Goal: Information Seeking & Learning: Learn about a topic

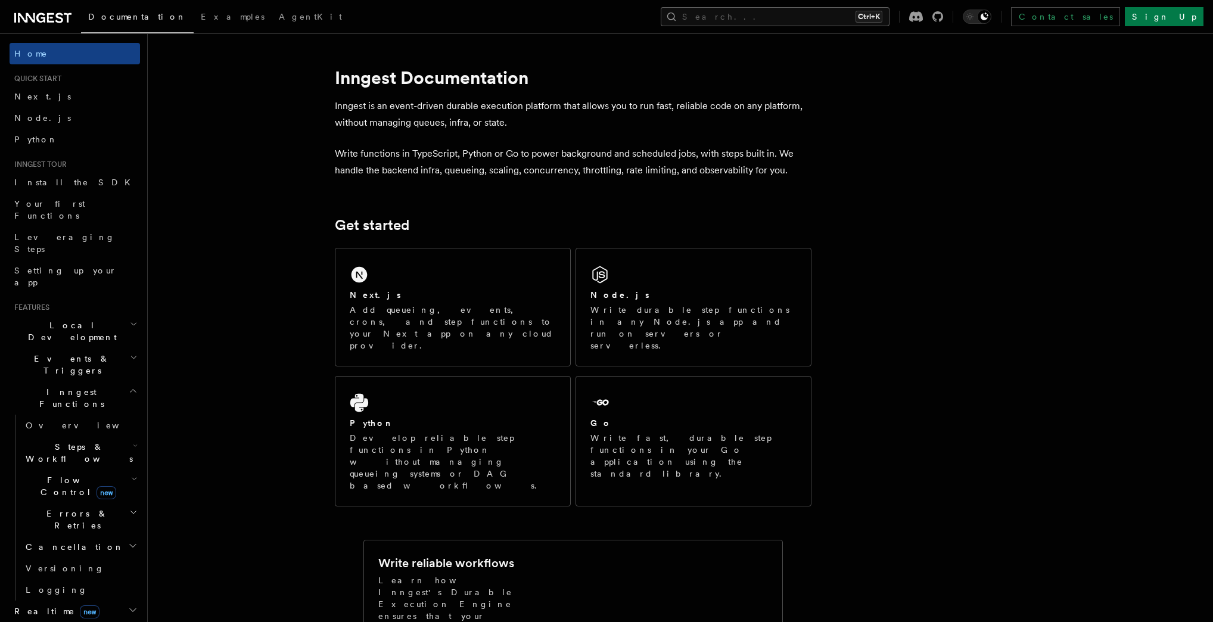
click at [829, 18] on button "Search... Ctrl+K" at bounding box center [775, 16] width 229 height 19
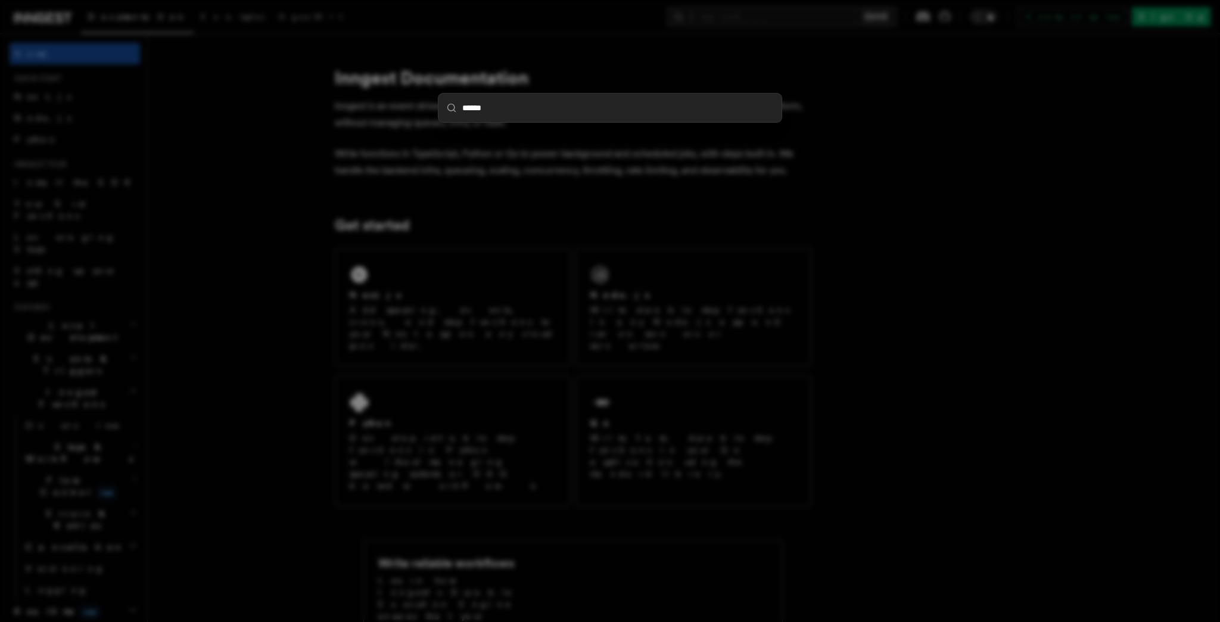
type input "******"
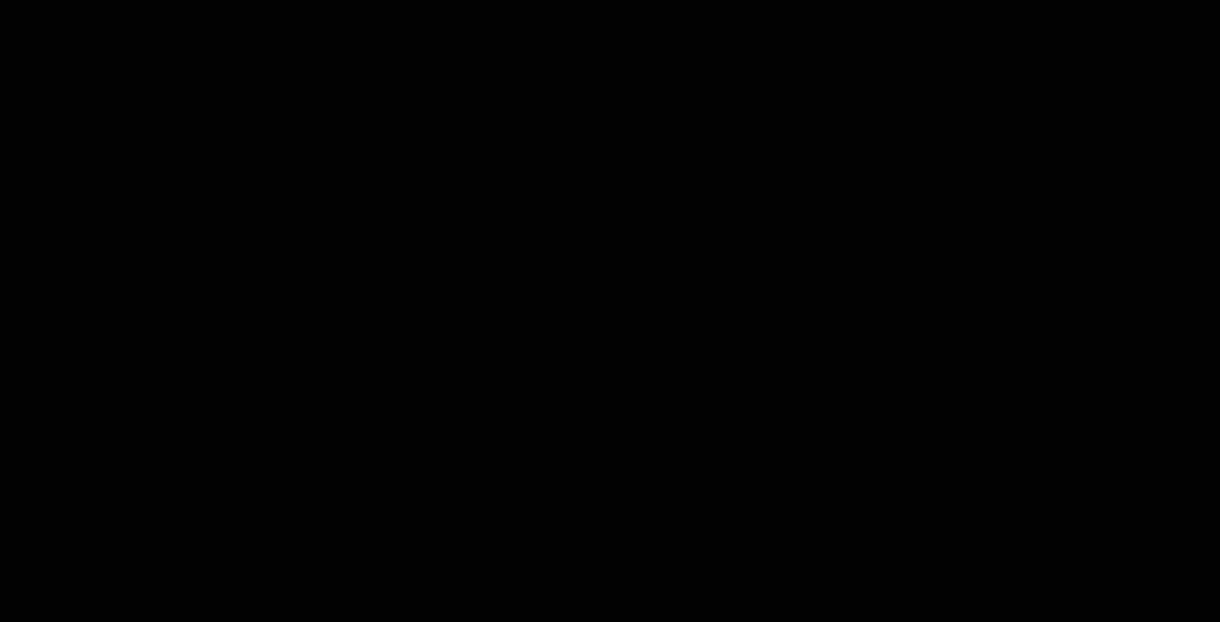
click at [472, 106] on body "×" at bounding box center [610, 311] width 1220 height 622
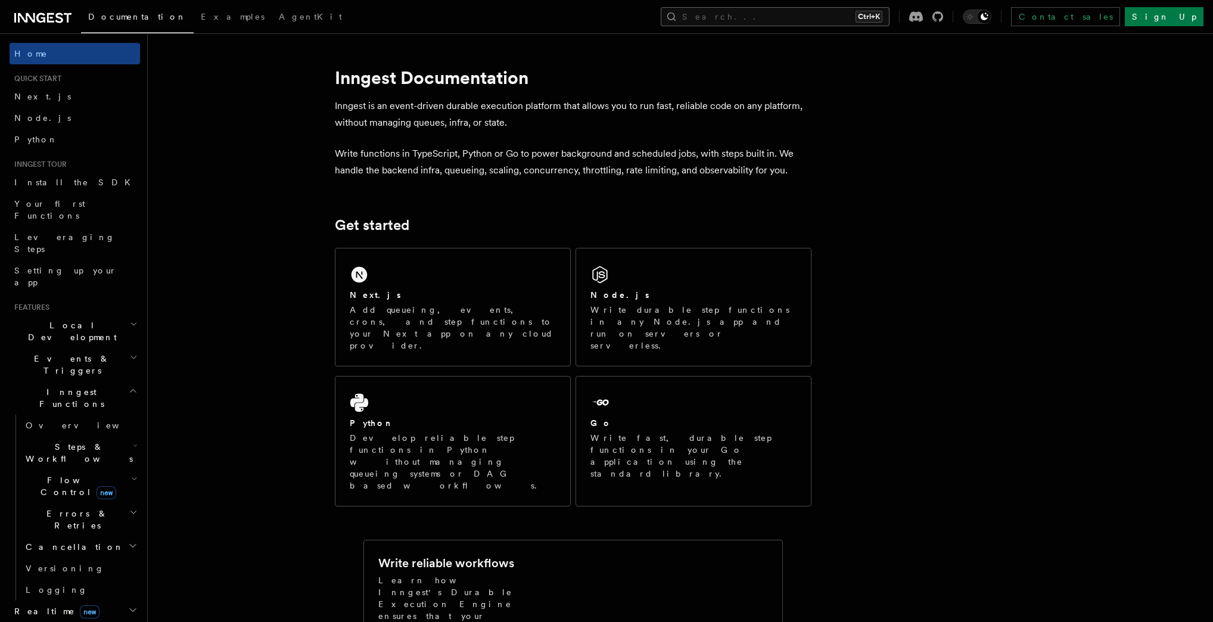
click at [788, 24] on button "Search... Ctrl+K" at bounding box center [775, 16] width 229 height 19
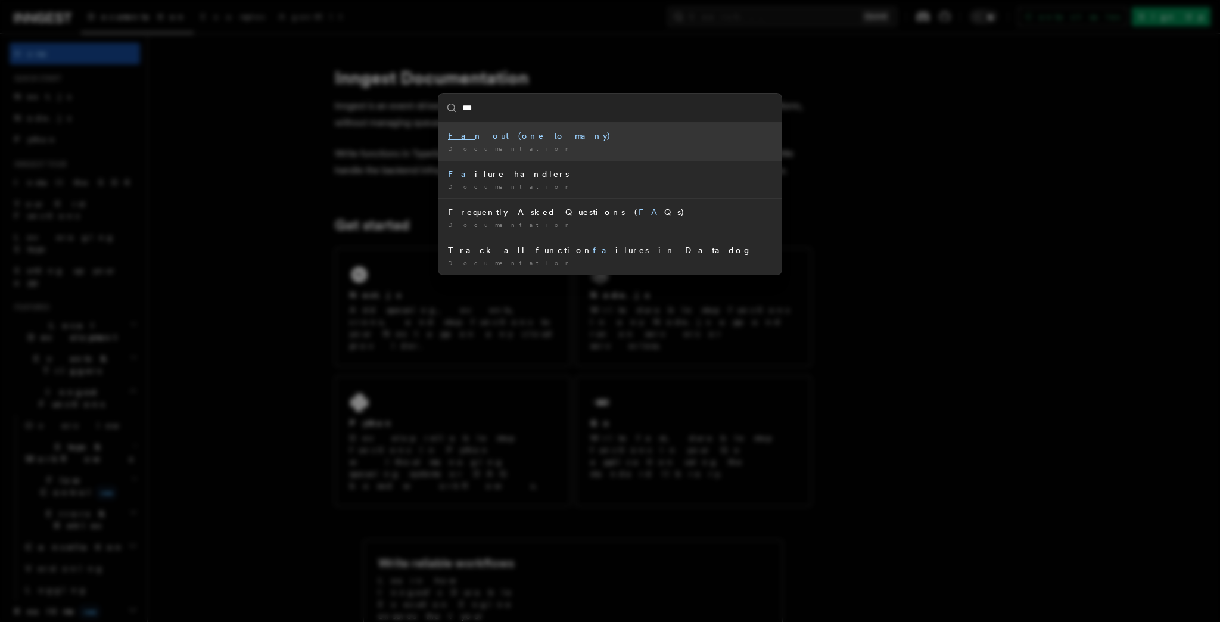
type input "****"
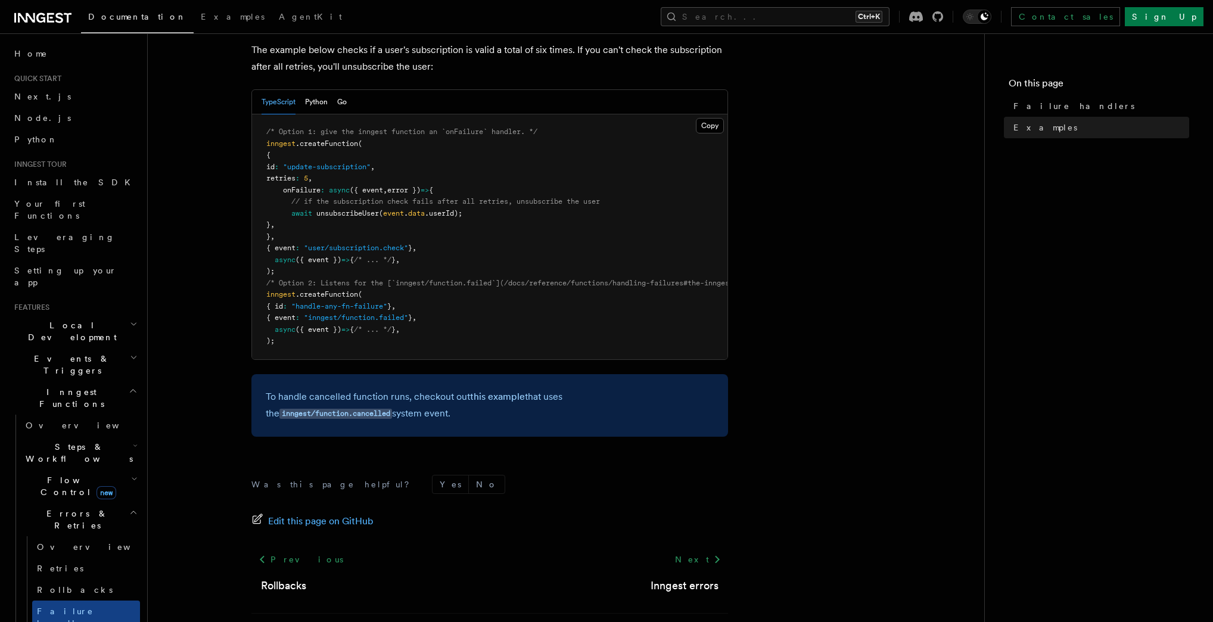
scroll to position [271, 0]
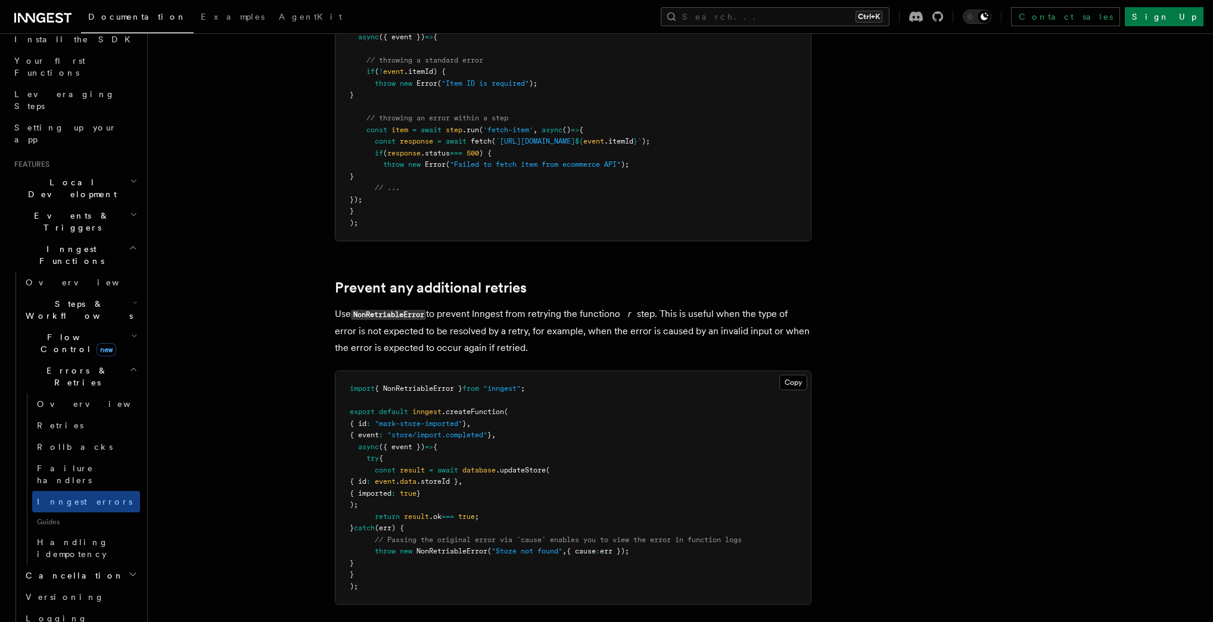
scroll to position [334, 0]
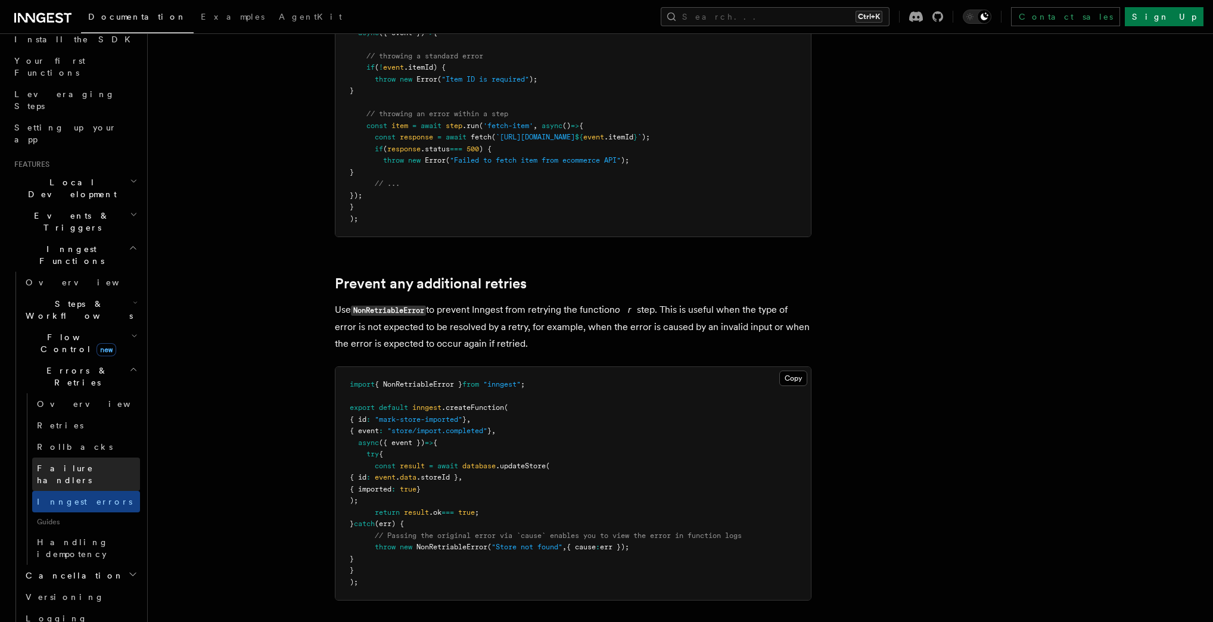
click at [60, 464] on span "Failure handlers" at bounding box center [65, 474] width 57 height 21
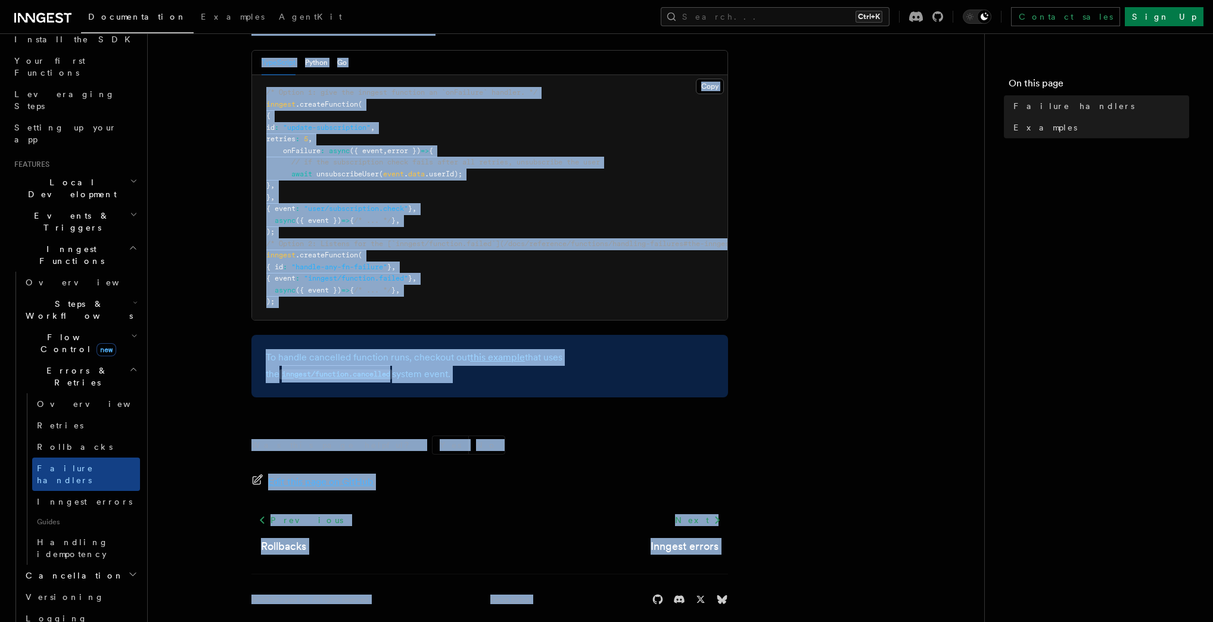
scroll to position [271, 0]
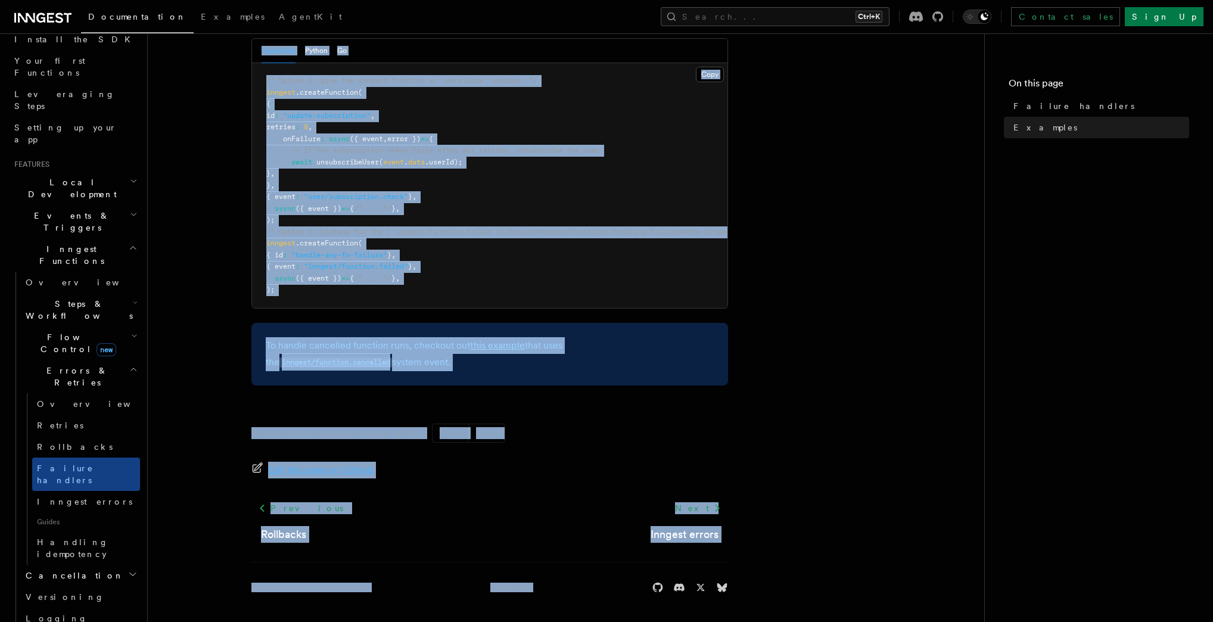
drag, startPoint x: 252, startPoint y: 85, endPoint x: 727, endPoint y: 372, distance: 554.7
click at [727, 372] on article "Features Inngest Functions Errors & Retries Failure handlers TypeScript only If…" at bounding box center [566, 205] width 798 height 833
copy article "Failure handlers TypeScript only If your function exhausts all of its retries, …"
click at [78, 497] on span "Inngest errors" at bounding box center [84, 502] width 95 height 10
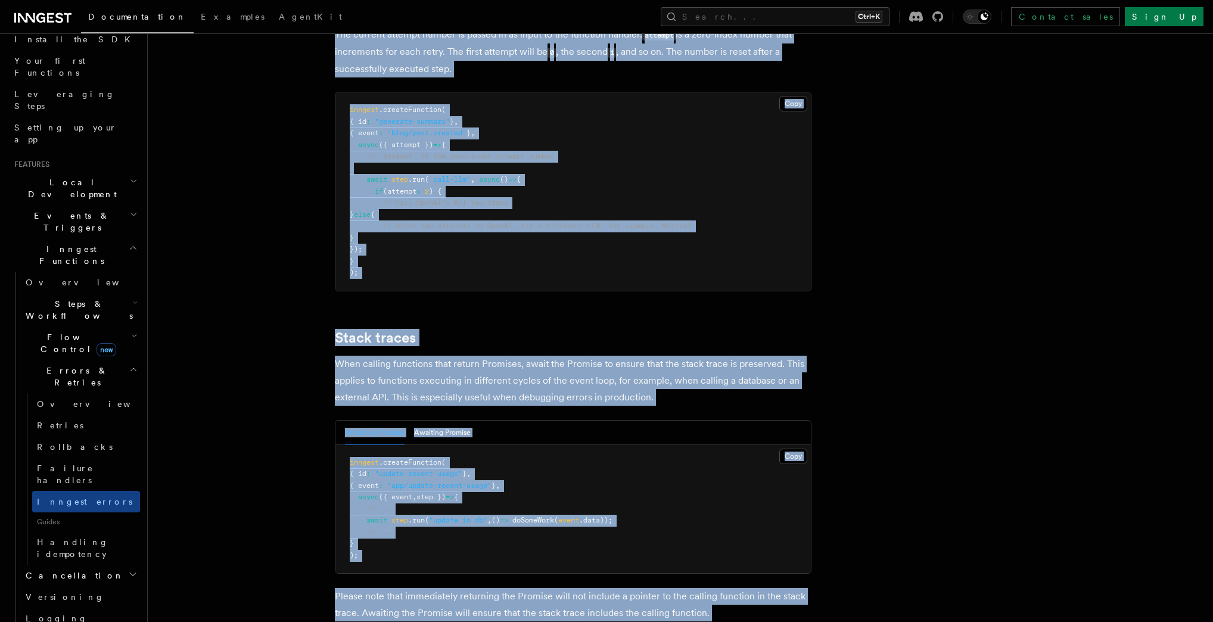
scroll to position [2610, 0]
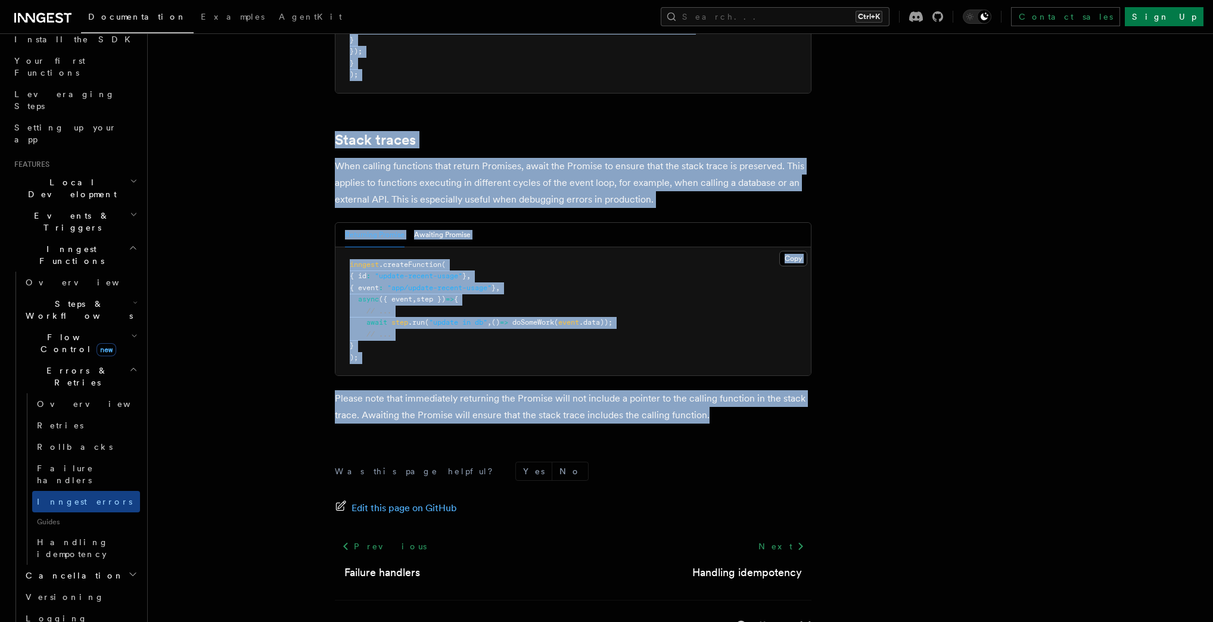
drag, startPoint x: 334, startPoint y: 86, endPoint x: 753, endPoint y: 388, distance: 516.1
copy article "Inngest Errors Inngest automatically handles errors and retries for you. You ca…"
click at [81, 464] on span "Failure handlers" at bounding box center [65, 474] width 57 height 21
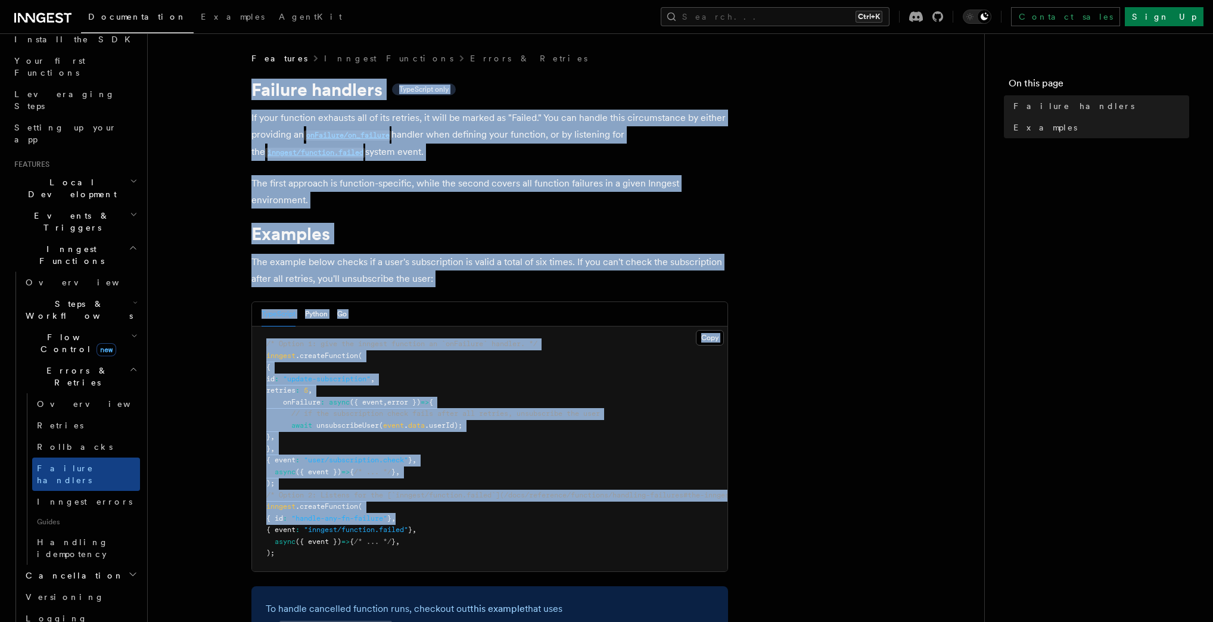
drag, startPoint x: 251, startPoint y: 89, endPoint x: 559, endPoint y: 520, distance: 528.8
click at [559, 520] on article "Features Inngest Functions Errors & Retries Failure handlers TypeScript only If…" at bounding box center [566, 468] width 798 height 833
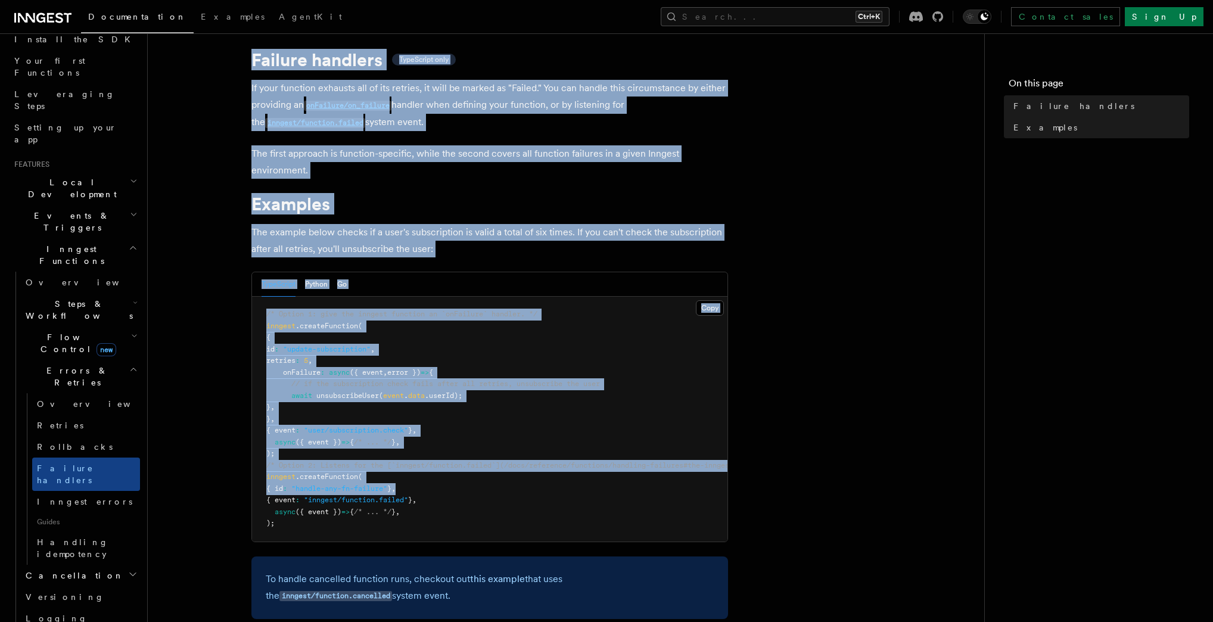
scroll to position [271, 0]
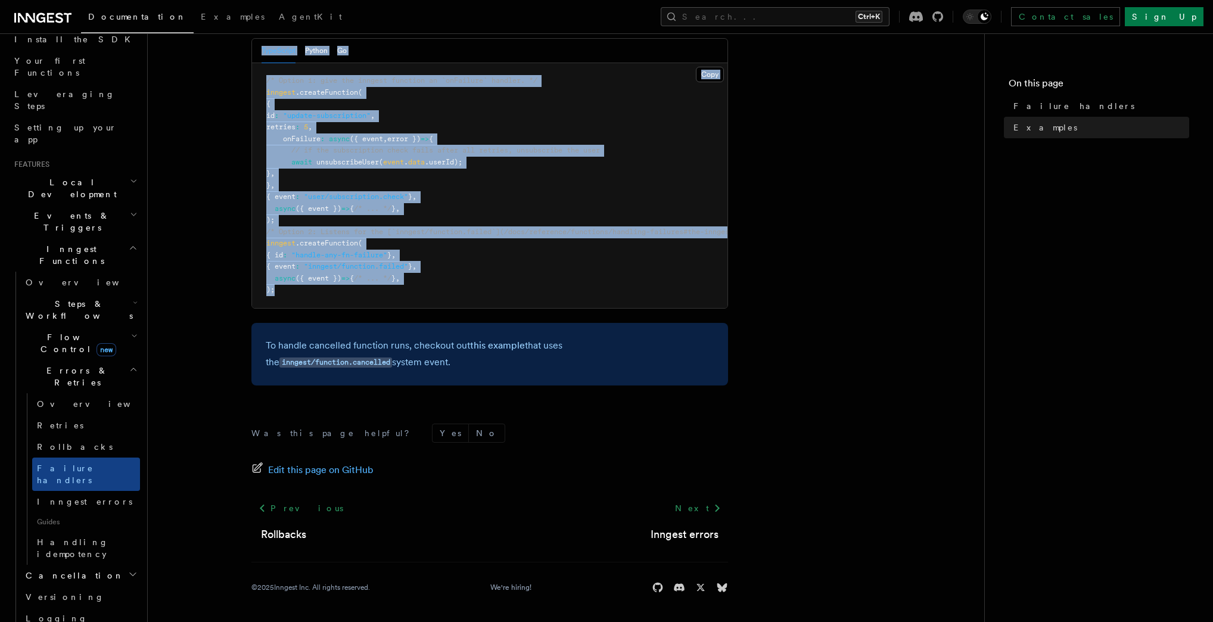
click at [405, 294] on pre "/* Option 1: give the inngest function an `onFailure` handler. */ inngest .crea…" at bounding box center [490, 185] width 476 height 245
copy article "Failure handlers TypeScript only If your function exhausts all of its retries, …"
click at [353, 372] on div "To handle cancelled function runs, checkout out this example that uses the inng…" at bounding box center [489, 354] width 477 height 63
copy article "Failure handlers TypeScript only If your function exhausts all of its retries, …"
click at [809, 178] on article "Features Inngest Functions Errors & Retries Failure handlers TypeScript only If…" at bounding box center [566, 205] width 798 height 833
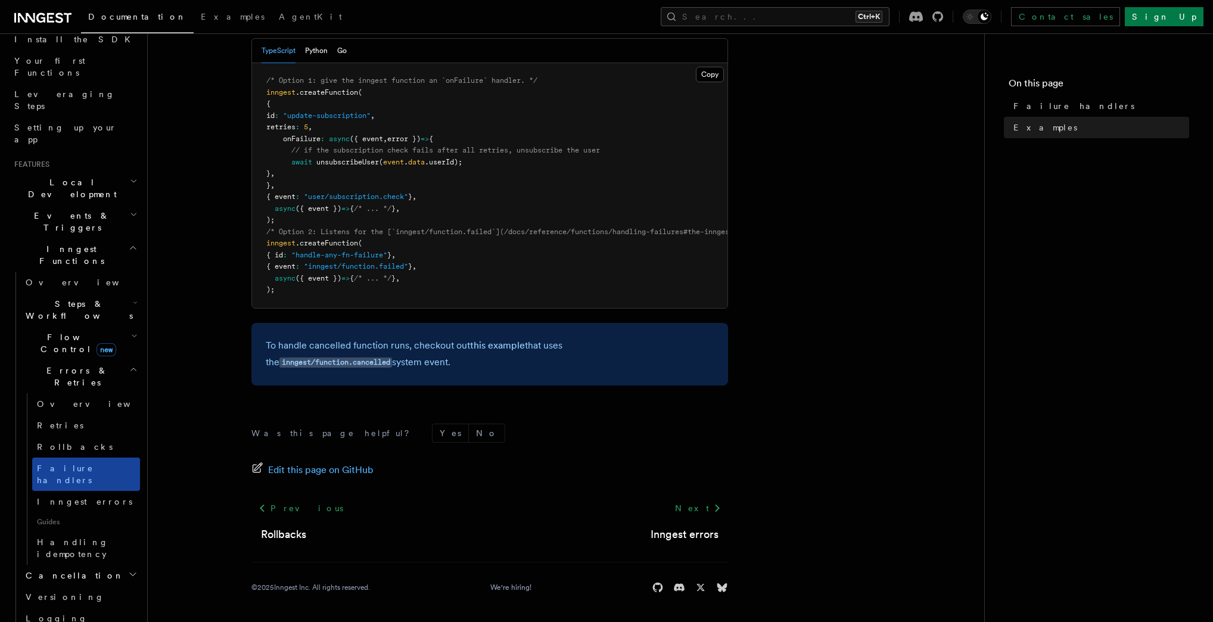
click at [69, 458] on link "Failure handlers" at bounding box center [86, 474] width 108 height 33
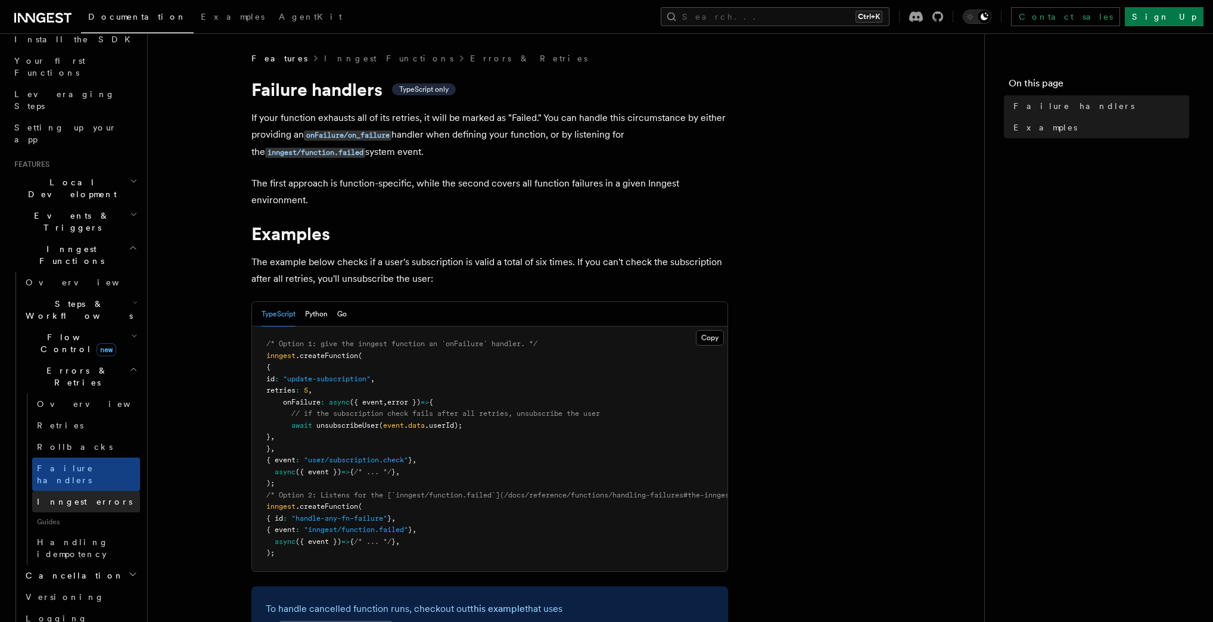
click at [69, 497] on span "Inngest errors" at bounding box center [84, 502] width 95 height 10
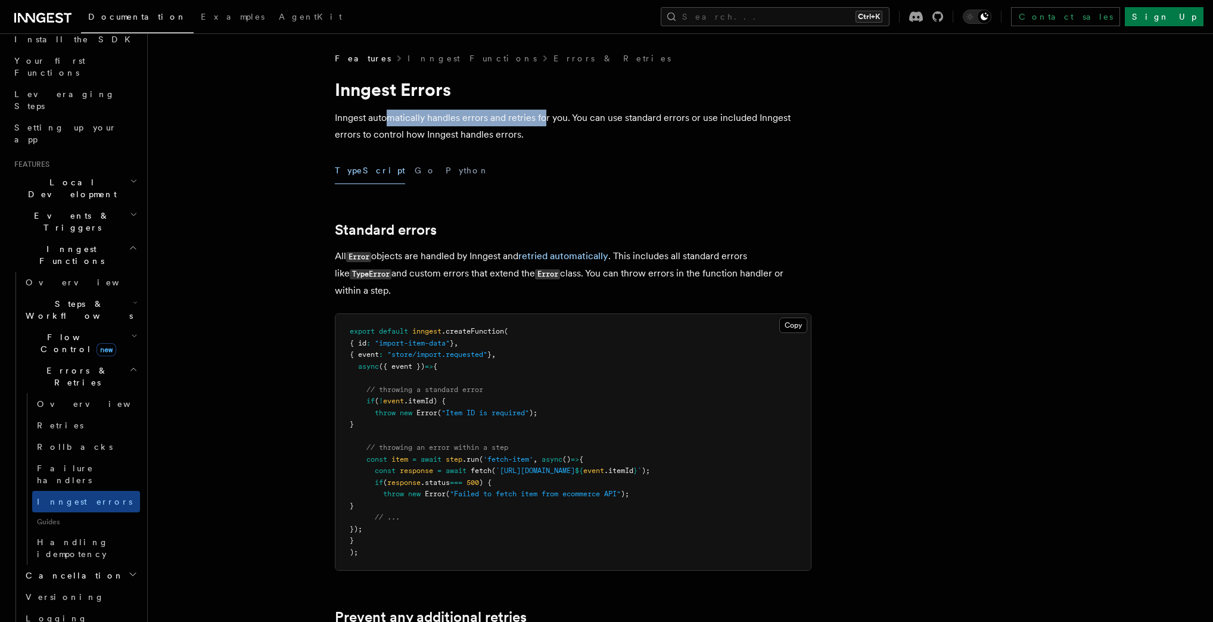
drag, startPoint x: 390, startPoint y: 117, endPoint x: 546, endPoint y: 121, distance: 156.8
click at [546, 121] on p "Inngest automatically handles errors and retries for you. You can use standard …" at bounding box center [573, 126] width 477 height 33
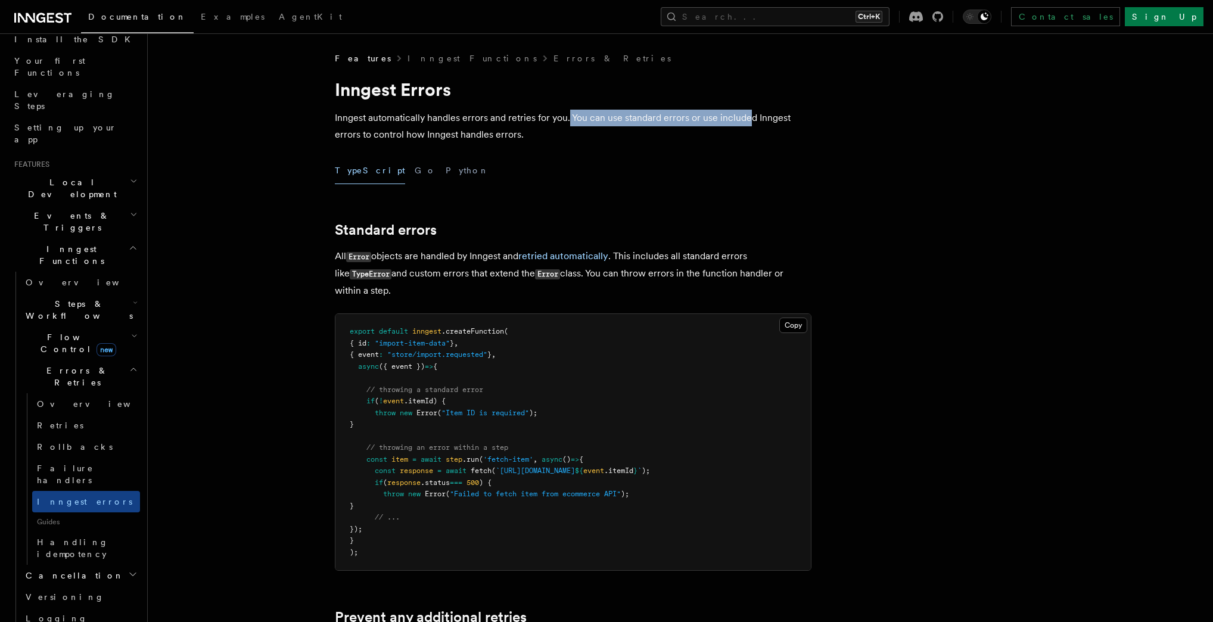
drag, startPoint x: 569, startPoint y: 119, endPoint x: 749, endPoint y: 117, distance: 180.0
click at [749, 117] on p "Inngest automatically handles errors and retries for you. You can use standard …" at bounding box center [573, 126] width 477 height 33
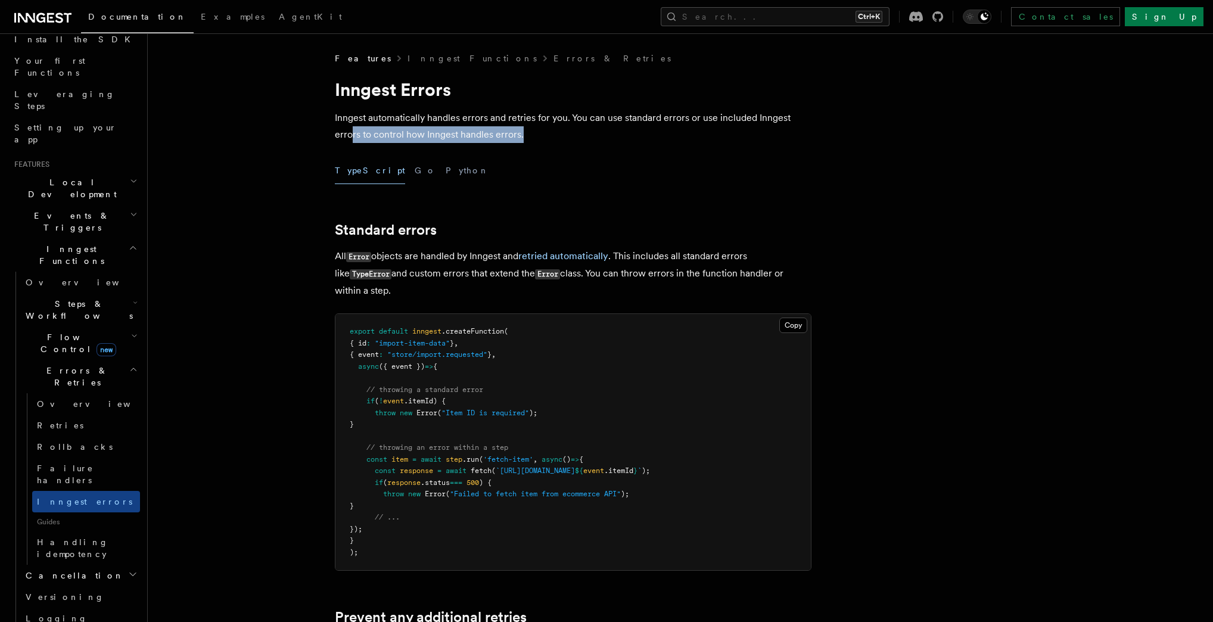
drag, startPoint x: 353, startPoint y: 135, endPoint x: 553, endPoint y: 136, distance: 199.6
click at [553, 136] on p "Inngest automatically handles errors and retries for you. You can use standard …" at bounding box center [573, 126] width 477 height 33
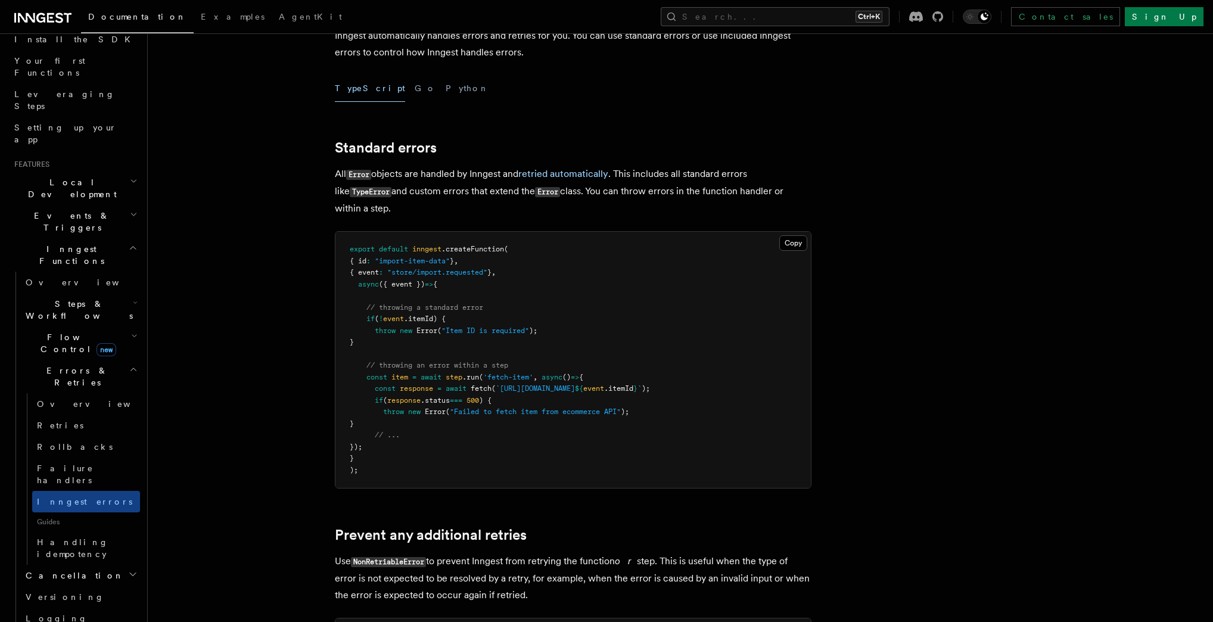
scroll to position [95, 0]
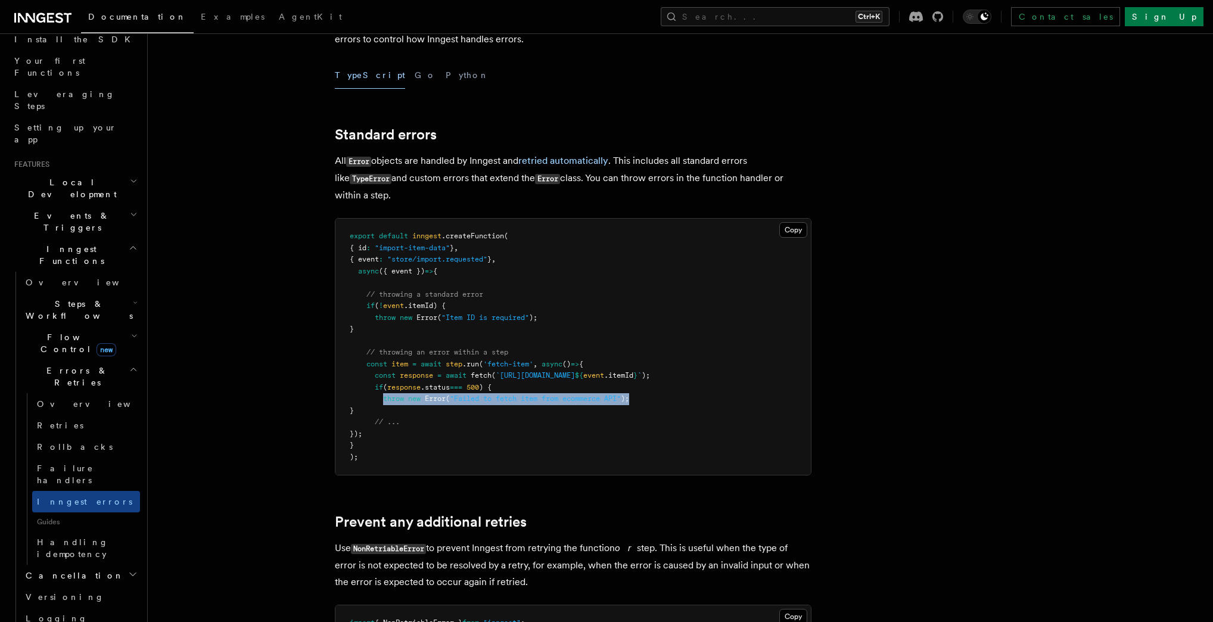
drag, startPoint x: 384, startPoint y: 399, endPoint x: 646, endPoint y: 401, distance: 261.6
click at [646, 401] on pre "export default inngest .createFunction ( { id : "import-item-data" } , { event …" at bounding box center [573, 347] width 476 height 256
copy span "throw new Error ( "Failed to fetch item from ecommerce API" );"
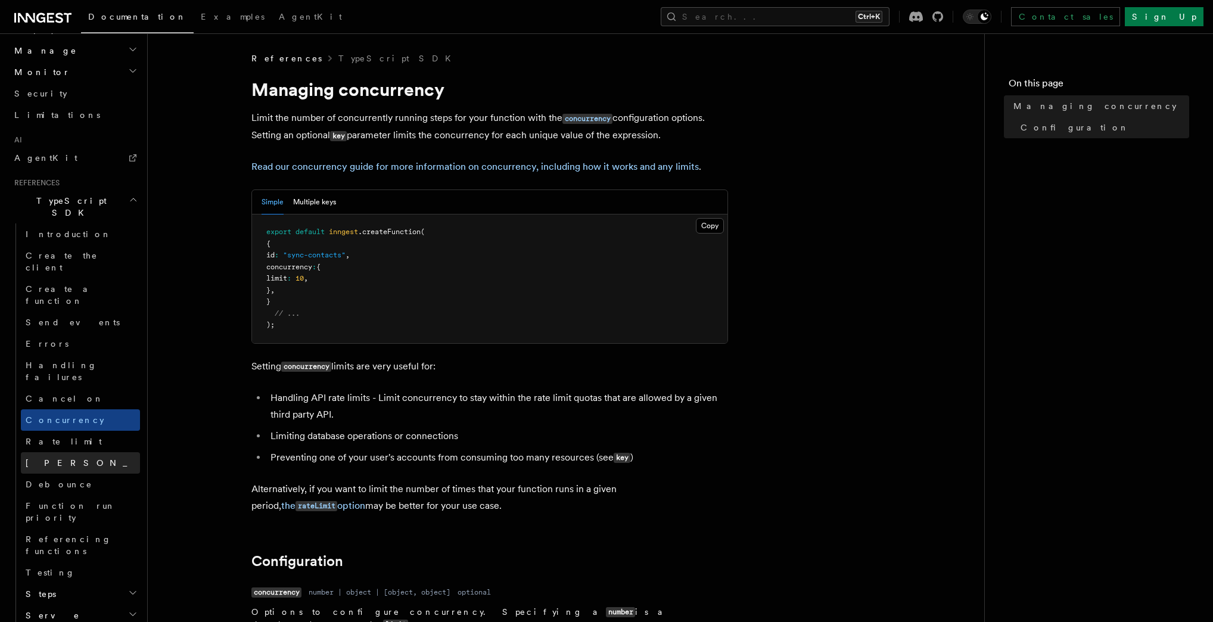
scroll to position [620, 0]
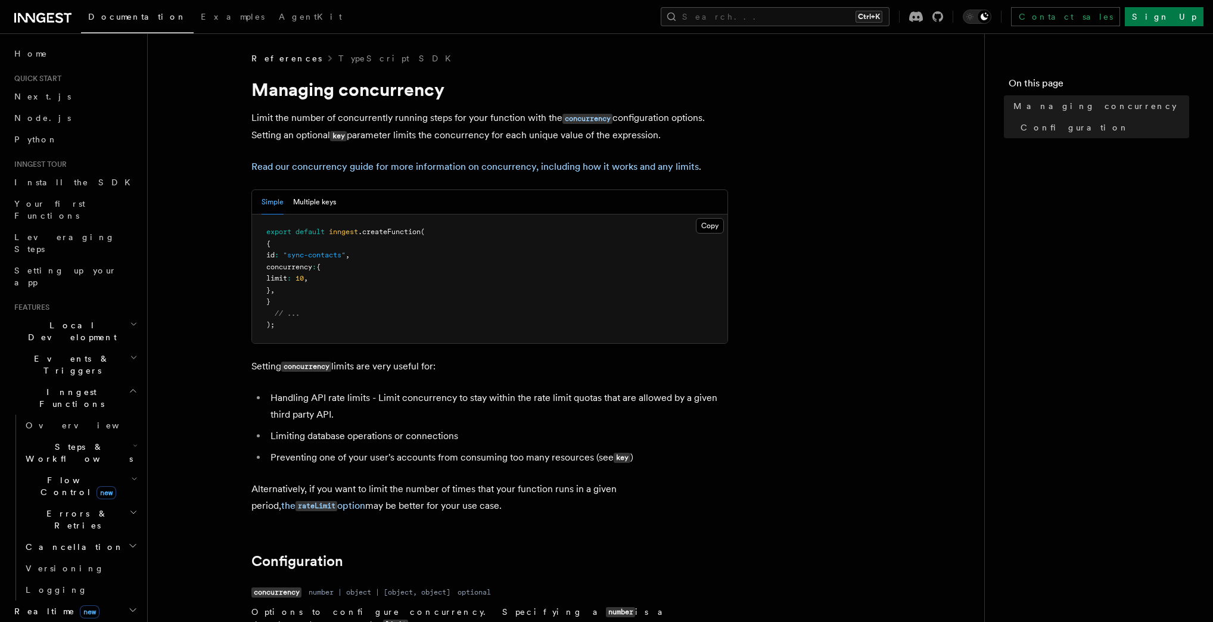
click at [48, 18] on icon at bounding box center [50, 18] width 7 height 10
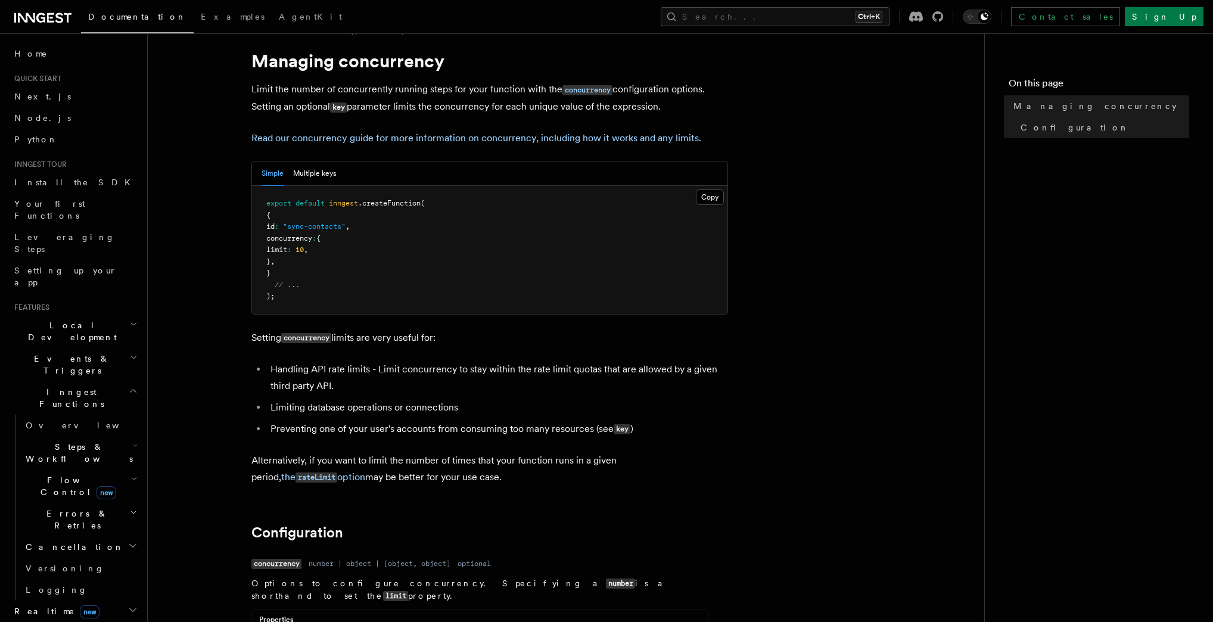
scroll to position [191, 0]
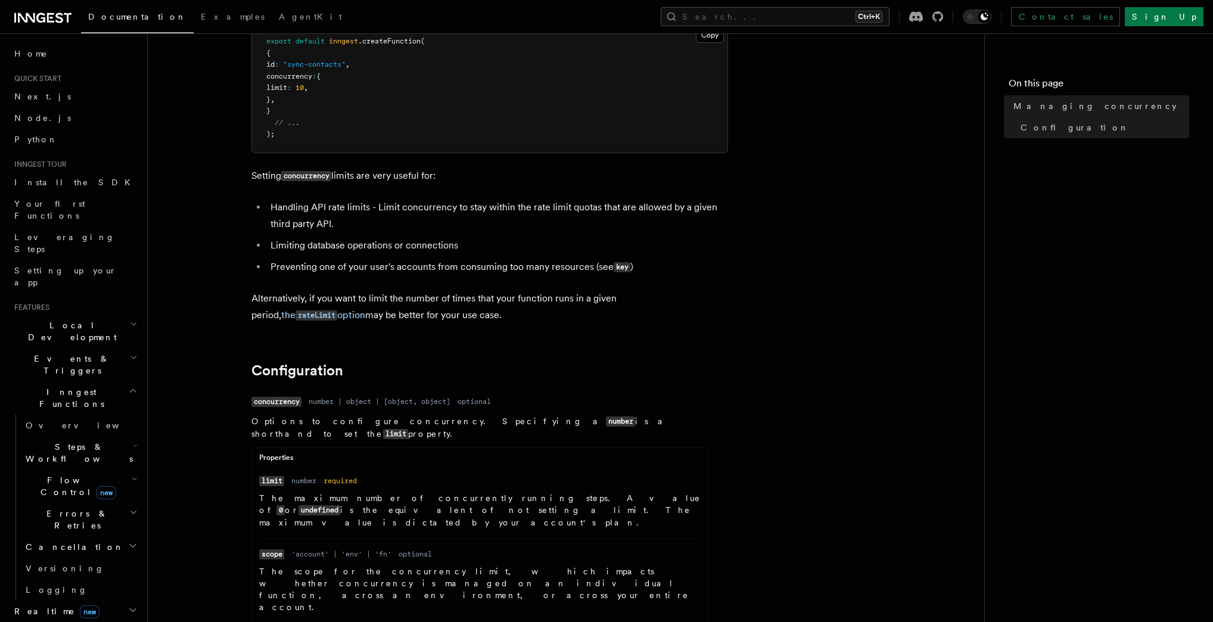
click at [829, 269] on article "References TypeScript SDK Managing concurrency Limit the number of concurrently…" at bounding box center [566, 632] width 798 height 1540
click at [779, 144] on article "References TypeScript SDK Managing concurrency Limit the number of concurrently…" at bounding box center [566, 632] width 798 height 1540
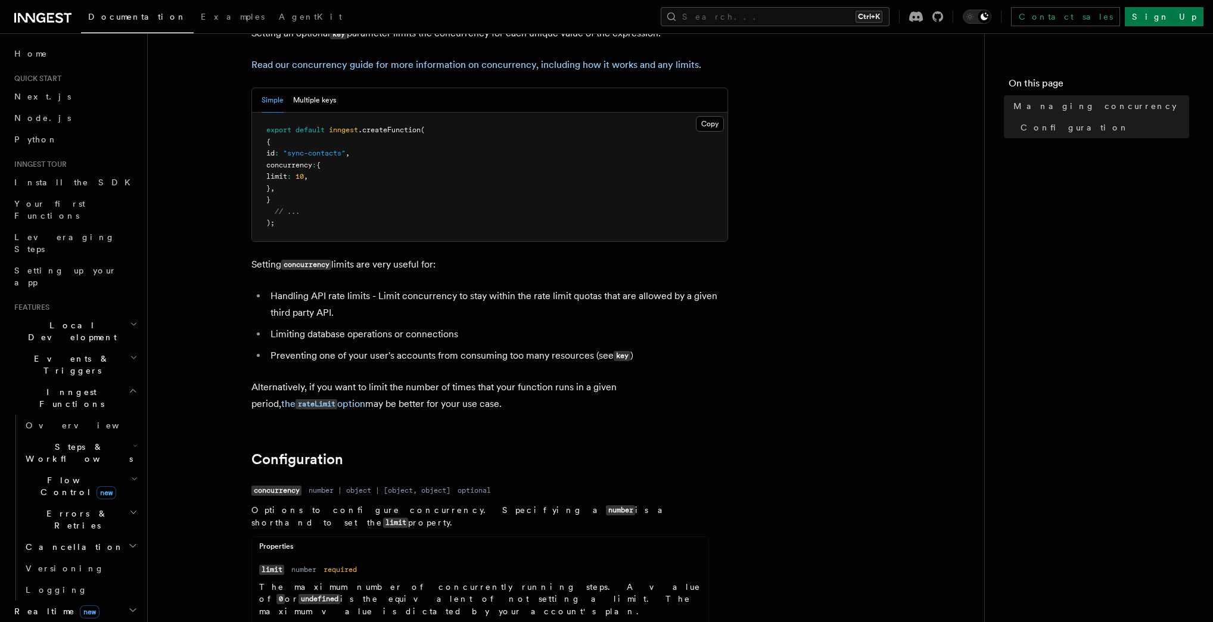
scroll to position [95, 0]
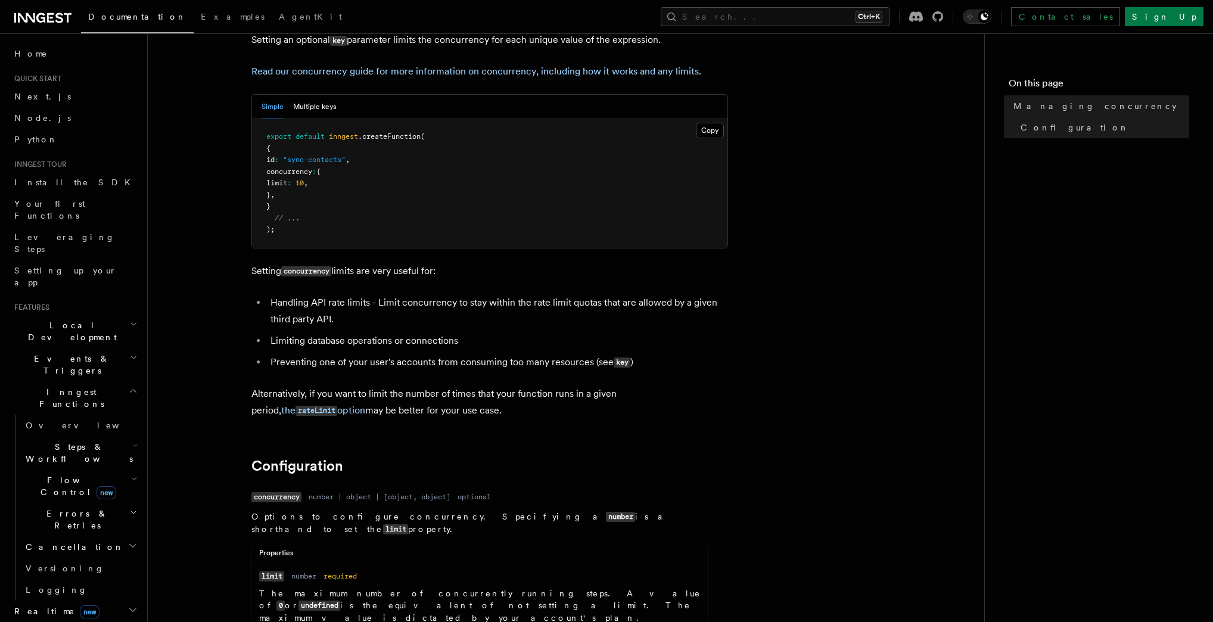
click at [350, 187] on pre "export default inngest .createFunction ( { id : "sync-contacts" , concurrency :…" at bounding box center [490, 183] width 476 height 129
click at [328, 178] on pre "export default inngest .createFunction ( { id : "sync-contacts" , concurrency :…" at bounding box center [490, 183] width 476 height 129
drag, startPoint x: 303, startPoint y: 178, endPoint x: 369, endPoint y: 189, distance: 67.1
click at [369, 189] on pre "export default inngest .createFunction ( { id : "sync-contacts" , concurrency :…" at bounding box center [490, 183] width 476 height 129
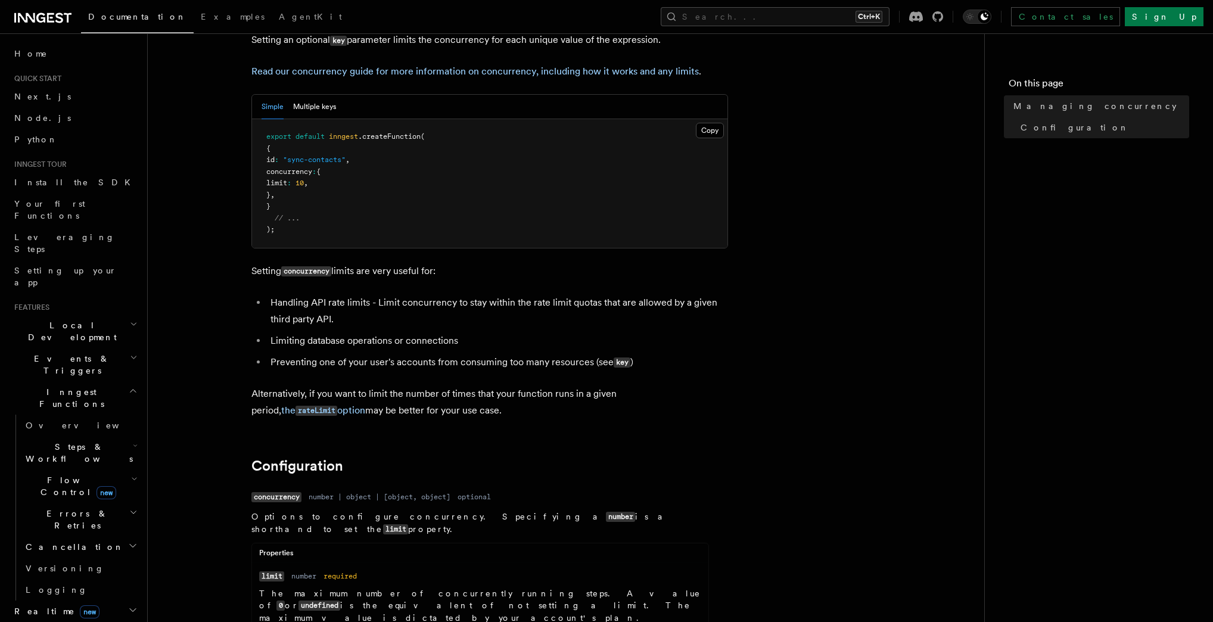
click at [331, 188] on pre "export default inngest .createFunction ( { id : "sync-contacts" , concurrency :…" at bounding box center [490, 183] width 476 height 129
drag, startPoint x: 284, startPoint y: 170, endPoint x: 377, endPoint y: 197, distance: 96.7
click at [377, 197] on pre "export default inngest .createFunction ( { id : "sync-contacts" , concurrency :…" at bounding box center [490, 183] width 476 height 129
click at [362, 195] on pre "export default inngest .createFunction ( { id : "sync-contacts" , concurrency :…" at bounding box center [490, 183] width 476 height 129
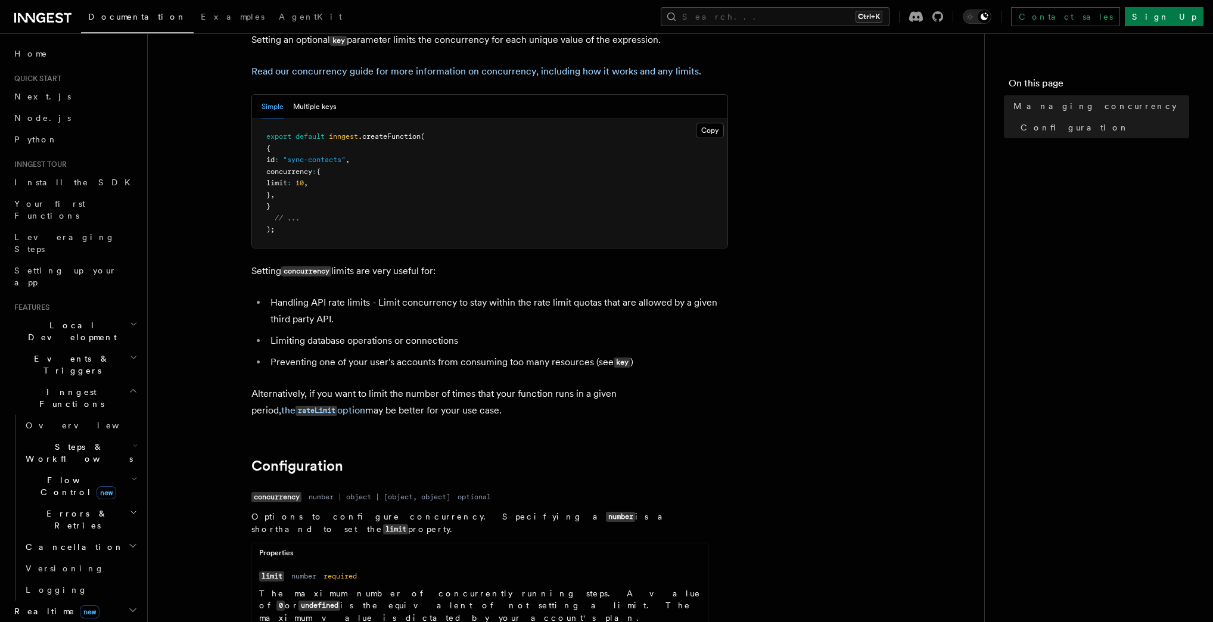
click at [365, 194] on pre "export default inngest .createFunction ( { id : "sync-contacts" , concurrency :…" at bounding box center [490, 183] width 476 height 129
click at [351, 183] on pre "export default inngest .createFunction ( { id : "sync-contacts" , concurrency :…" at bounding box center [490, 183] width 476 height 129
click at [349, 174] on pre "export default inngest .createFunction ( { id : "sync-contacts" , concurrency :…" at bounding box center [490, 183] width 476 height 129
drag, startPoint x: 282, startPoint y: 172, endPoint x: 363, endPoint y: 173, distance: 81.0
click at [363, 173] on pre "export default inngest .createFunction ( { id : "sync-contacts" , concurrency :…" at bounding box center [490, 183] width 476 height 129
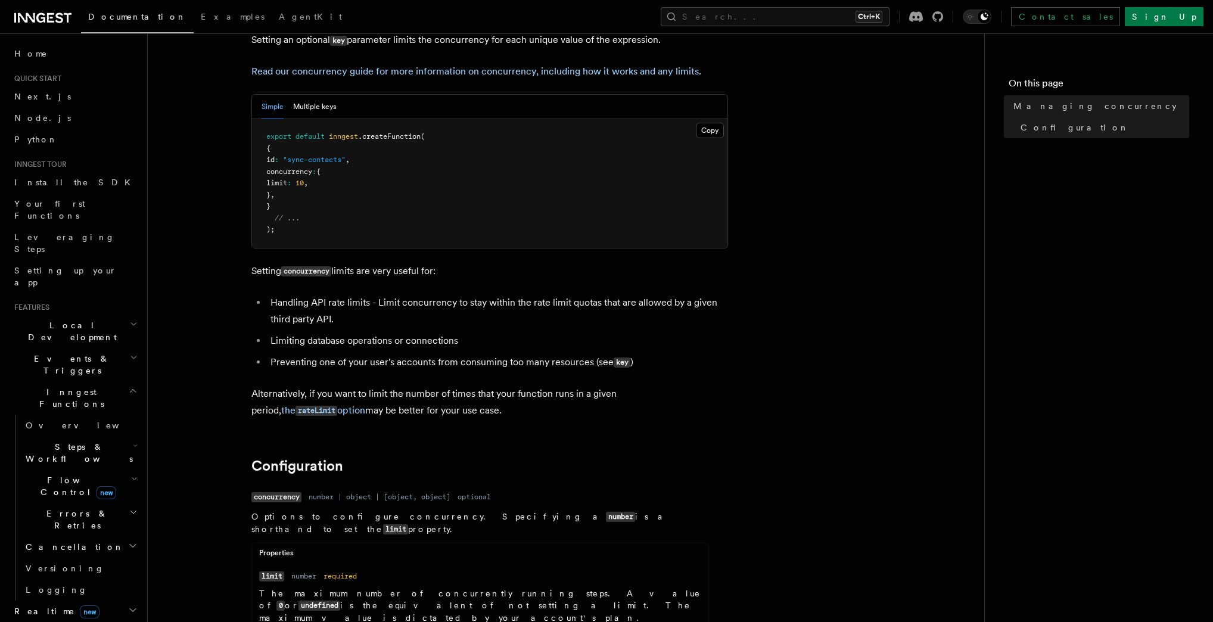
click at [287, 180] on span "limit" at bounding box center [276, 183] width 21 height 8
drag, startPoint x: 284, startPoint y: 172, endPoint x: 333, endPoint y: 193, distance: 53.7
click at [333, 193] on pre "export default inngest .createFunction ( { id : "sync-contacts" , concurrency :…" at bounding box center [490, 183] width 476 height 129
click at [350, 212] on pre "export default inngest .createFunction ( { id : "sync-contacts" , concurrency :…" at bounding box center [490, 183] width 476 height 129
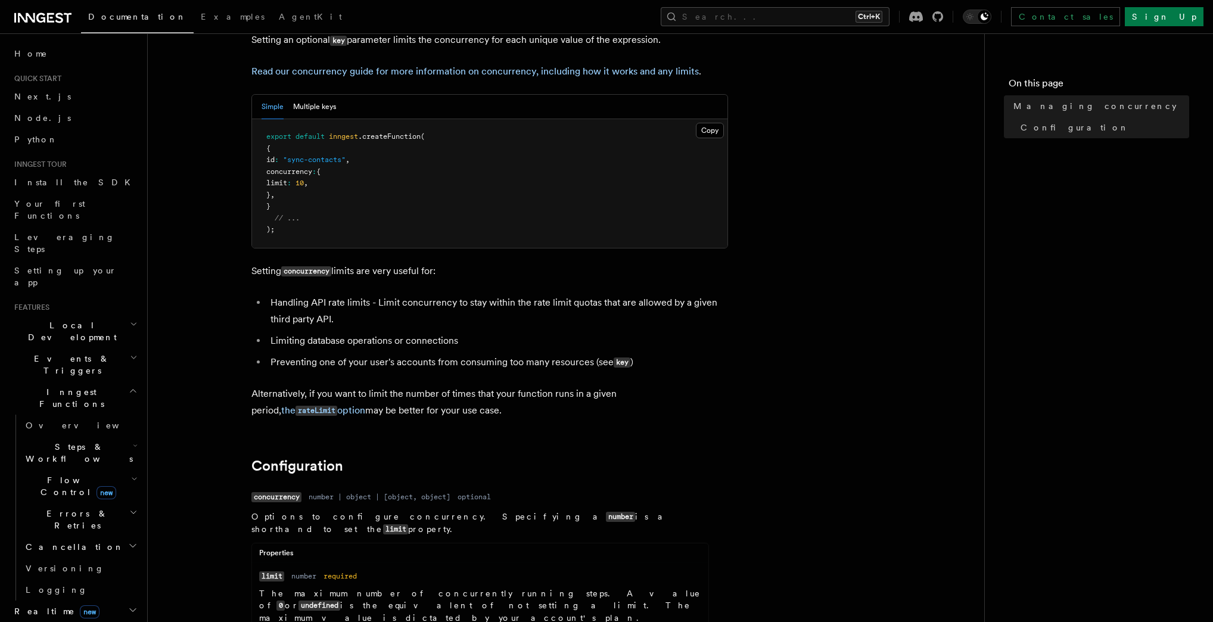
click at [322, 205] on pre "export default inngest .createFunction ( { id : "sync-contacts" , concurrency :…" at bounding box center [490, 183] width 476 height 129
click at [412, 182] on pre "export default inngest .createFunction ( { id : "sync-contacts" , concurrency :…" at bounding box center [490, 183] width 476 height 129
click at [381, 179] on pre "export default inngest .createFunction ( { id : "sync-contacts" , concurrency :…" at bounding box center [490, 183] width 476 height 129
drag, startPoint x: 279, startPoint y: 170, endPoint x: 377, endPoint y: 181, distance: 98.8
click at [377, 181] on pre "export default inngest .createFunction ( { id : "sync-contacts" , concurrency :…" at bounding box center [490, 183] width 476 height 129
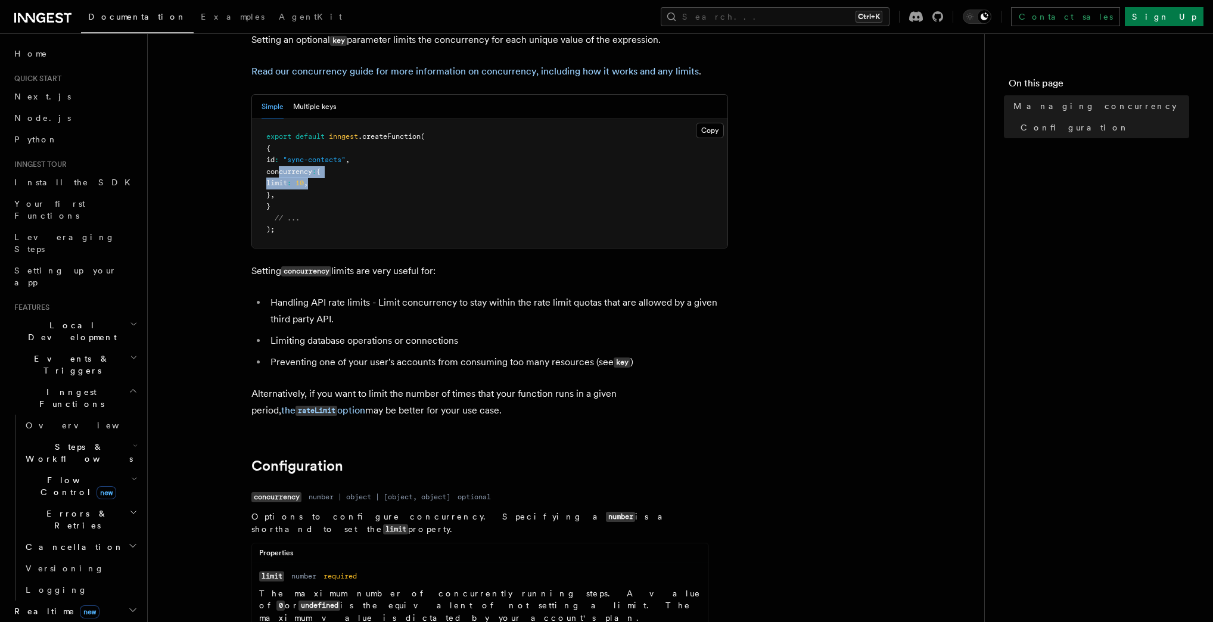
click at [378, 181] on pre "export default inngest .createFunction ( { id : "sync-contacts" , concurrency :…" at bounding box center [490, 183] width 476 height 129
click at [380, 199] on pre "export default inngest .createFunction ( { id : "sync-contacts" , concurrency :…" at bounding box center [490, 183] width 476 height 129
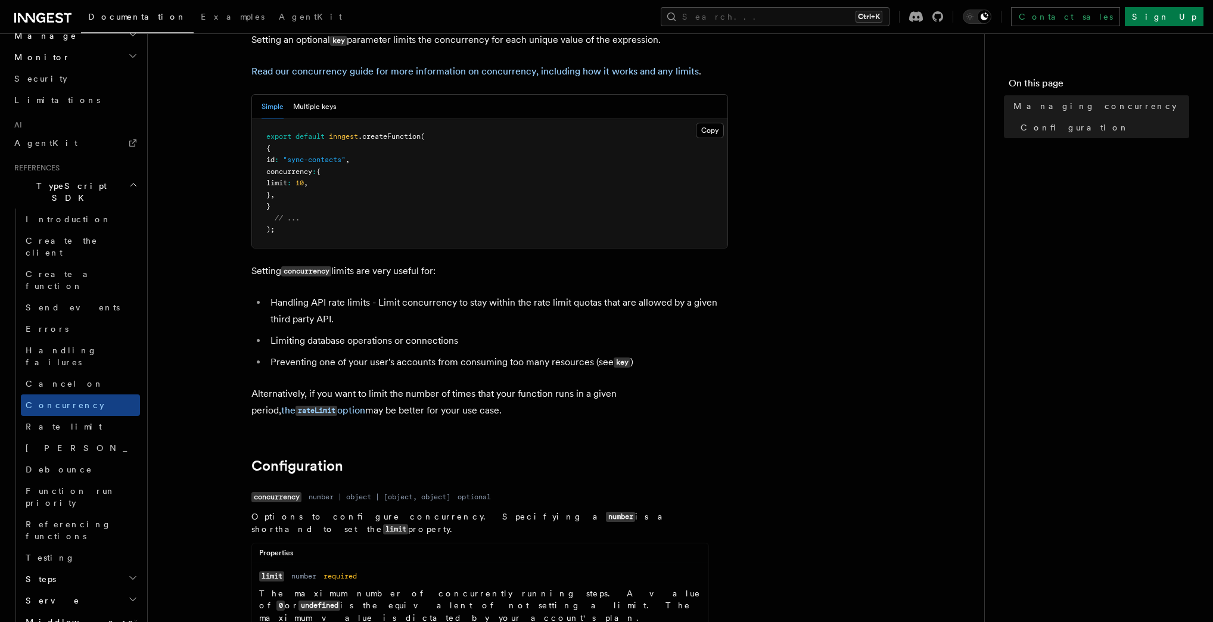
scroll to position [667, 0]
click at [54, 416] on span "Rate limit" at bounding box center [64, 421] width 76 height 10
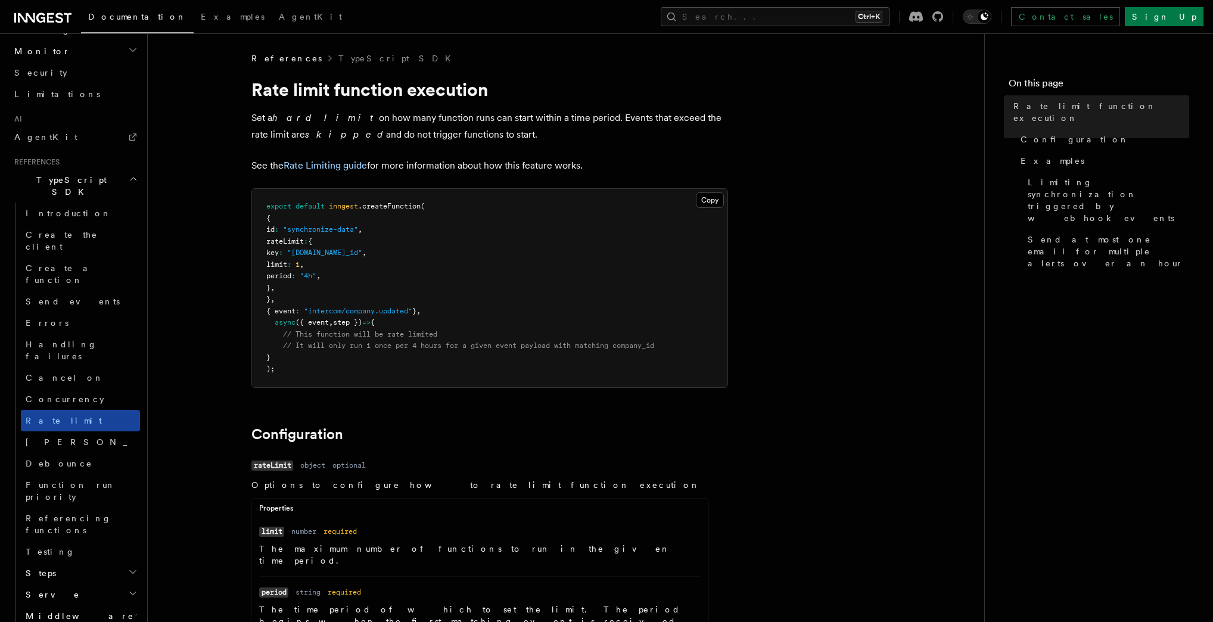
click at [67, 410] on link "Rate limit" at bounding box center [80, 420] width 119 height 21
click at [48, 416] on span "Rate limit" at bounding box center [64, 421] width 76 height 10
click at [36, 410] on link "Rate limit" at bounding box center [80, 420] width 119 height 21
click at [45, 416] on span "Rate limit" at bounding box center [64, 421] width 76 height 10
click at [51, 416] on span "Rate limit" at bounding box center [64, 421] width 76 height 10
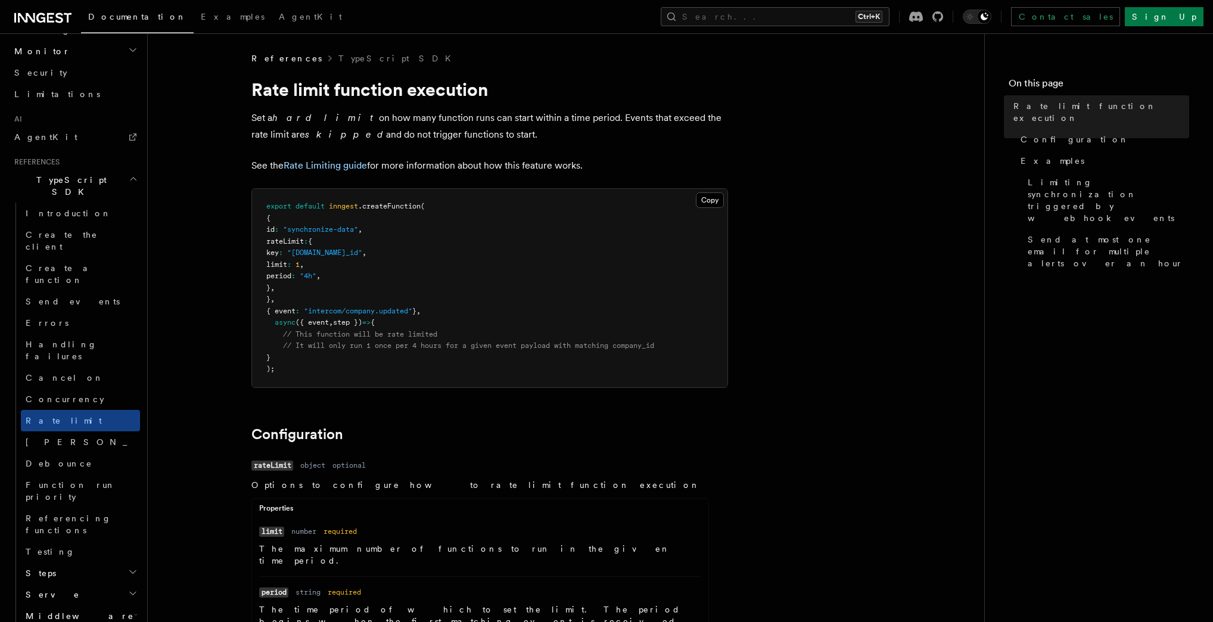
click at [360, 257] on span ""event.data.company_id"" at bounding box center [324, 252] width 75 height 8
click at [408, 284] on pre "export default inngest .createFunction ( { id : "synchronize-data" , rateLimit …" at bounding box center [490, 288] width 476 height 198
drag, startPoint x: 290, startPoint y: 254, endPoint x: 446, endPoint y: 250, distance: 156.2
click at [437, 250] on pre "export default inngest .createFunction ( { id : "synchronize-data" , rateLimit …" at bounding box center [490, 288] width 476 height 198
click at [450, 250] on pre "export default inngest .createFunction ( { id : "synchronize-data" , rateLimit …" at bounding box center [490, 288] width 476 height 198
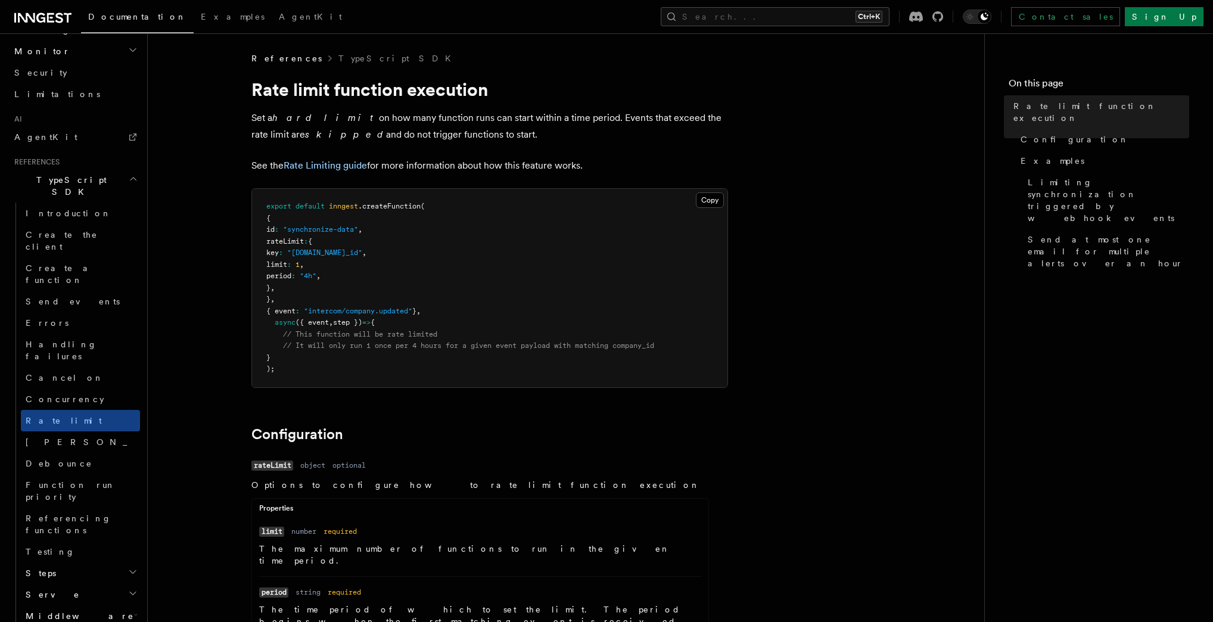
drag, startPoint x: 366, startPoint y: 251, endPoint x: 412, endPoint y: 254, distance: 46.6
click at [366, 254] on span "key : "event.data.company_id" ," at bounding box center [316, 252] width 100 height 8
click at [362, 255] on span ""event.data.company_id"" at bounding box center [324, 252] width 75 height 8
drag, startPoint x: 365, startPoint y: 254, endPoint x: 417, endPoint y: 252, distance: 51.9
click at [417, 252] on pre "export default inngest .createFunction ( { id : "synchronize-data" , rateLimit …" at bounding box center [490, 288] width 476 height 198
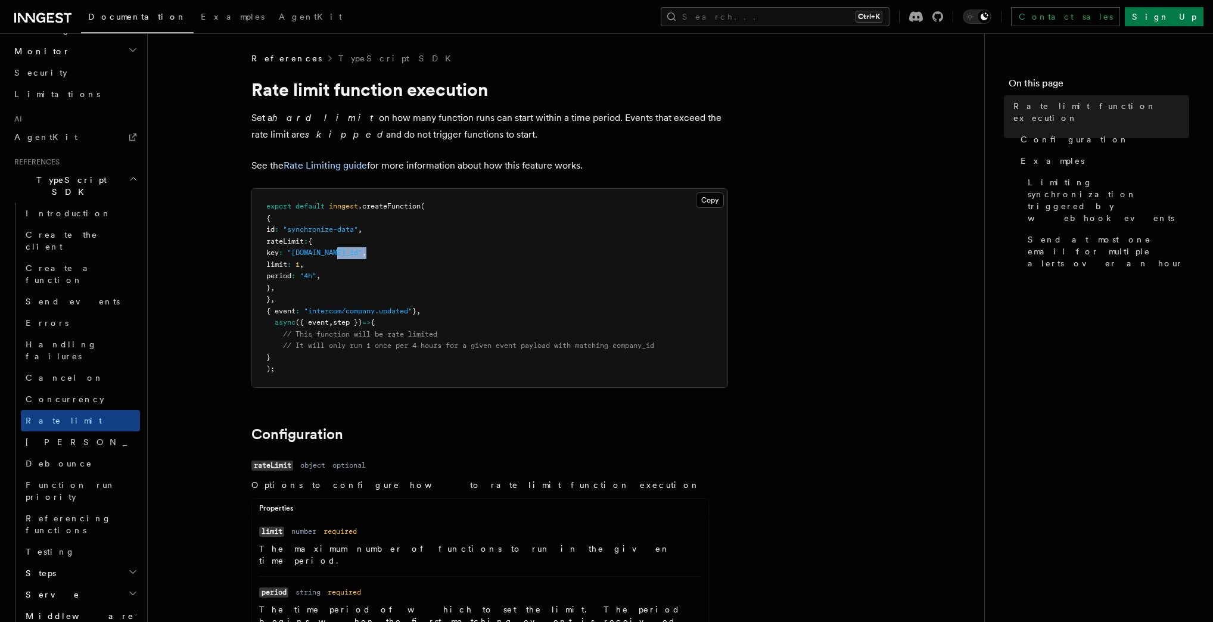
click at [429, 256] on pre "export default inngest .createFunction ( { id : "synchronize-data" , rateLimit …" at bounding box center [490, 288] width 476 height 198
drag, startPoint x: 287, startPoint y: 262, endPoint x: 355, endPoint y: 265, distance: 68.6
click at [355, 265] on pre "export default inngest .createFunction ( { id : "synchronize-data" , rateLimit …" at bounding box center [490, 288] width 476 height 198
drag, startPoint x: 287, startPoint y: 265, endPoint x: 390, endPoint y: 262, distance: 102.5
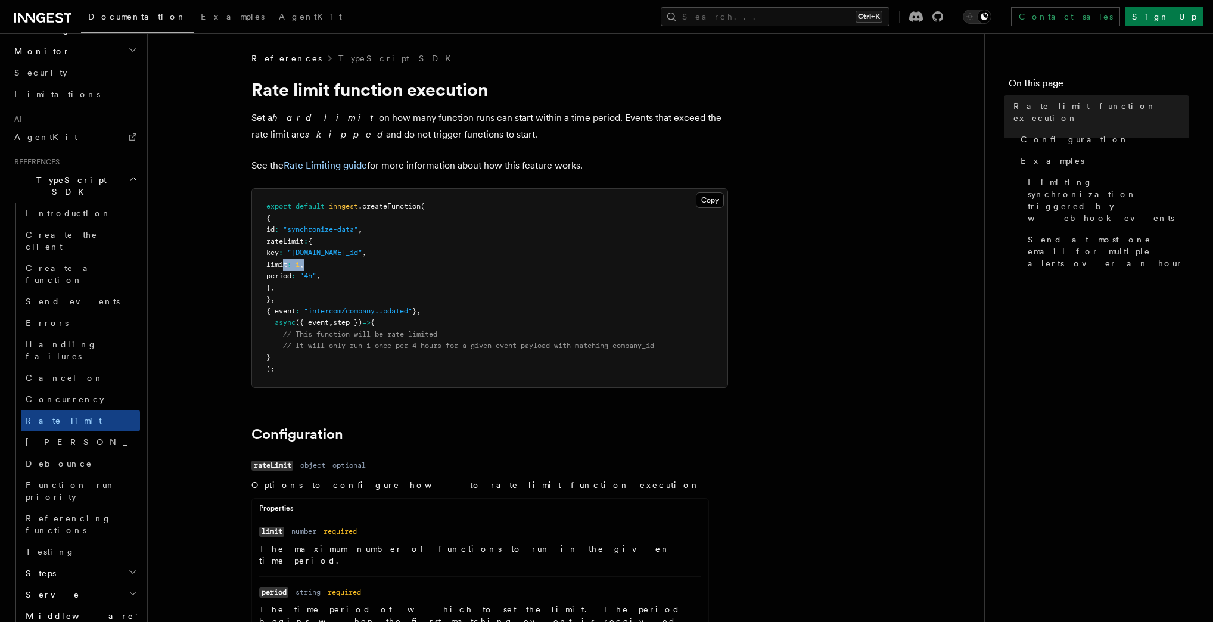
click at [390, 262] on pre "export default inngest .createFunction ( { id : "synchronize-data" , rateLimit …" at bounding box center [490, 288] width 476 height 198
drag, startPoint x: 286, startPoint y: 276, endPoint x: 406, endPoint y: 275, distance: 120.4
click at [406, 275] on pre "export default inngest .createFunction ( { id : "synchronize-data" , rateLimit …" at bounding box center [490, 288] width 476 height 198
click at [379, 279] on pre "export default inngest .createFunction ( { id : "synchronize-data" , rateLimit …" at bounding box center [490, 288] width 476 height 198
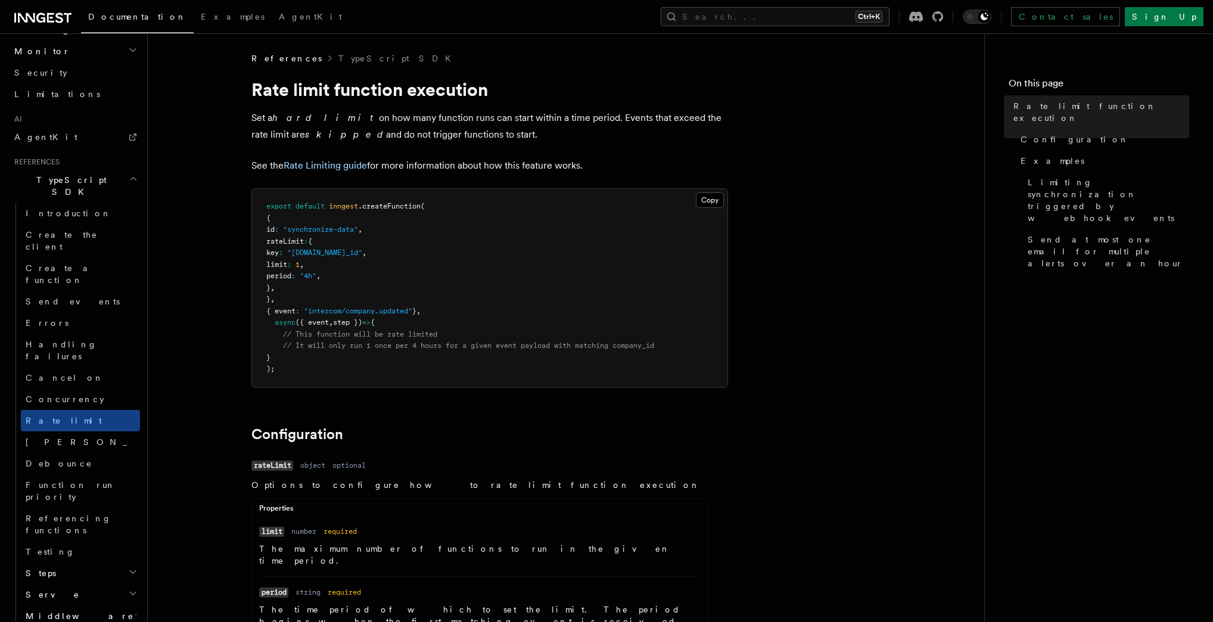
click at [367, 276] on pre "export default inngest .createFunction ( { id : "synchronize-data" , rateLimit …" at bounding box center [490, 288] width 476 height 198
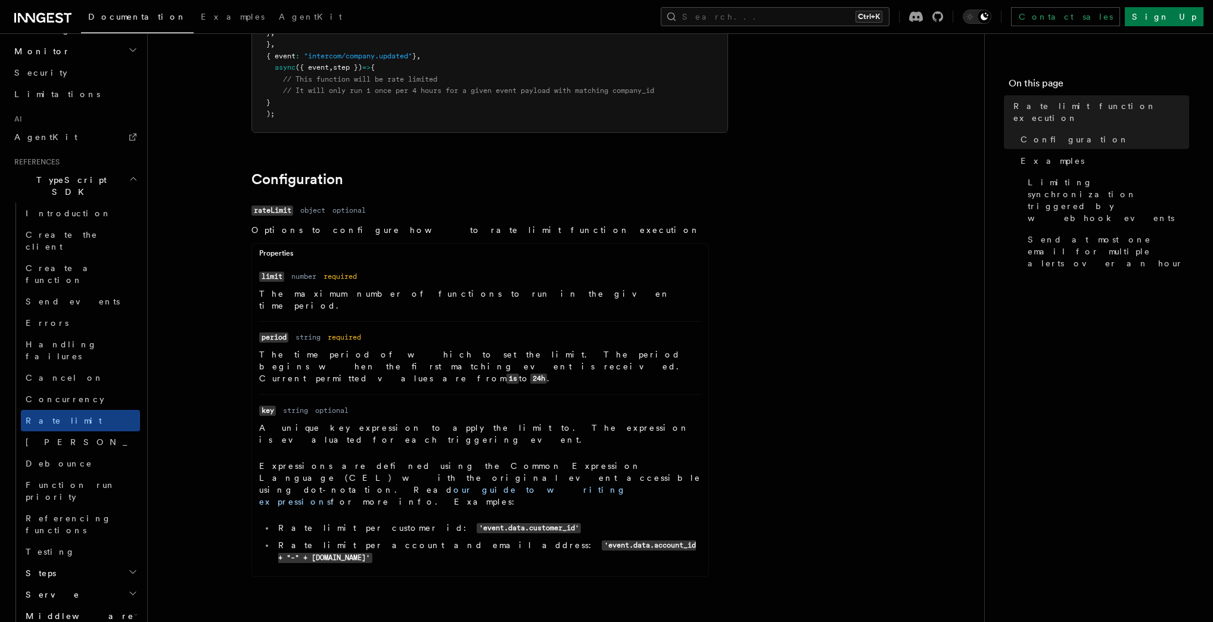
scroll to position [286, 0]
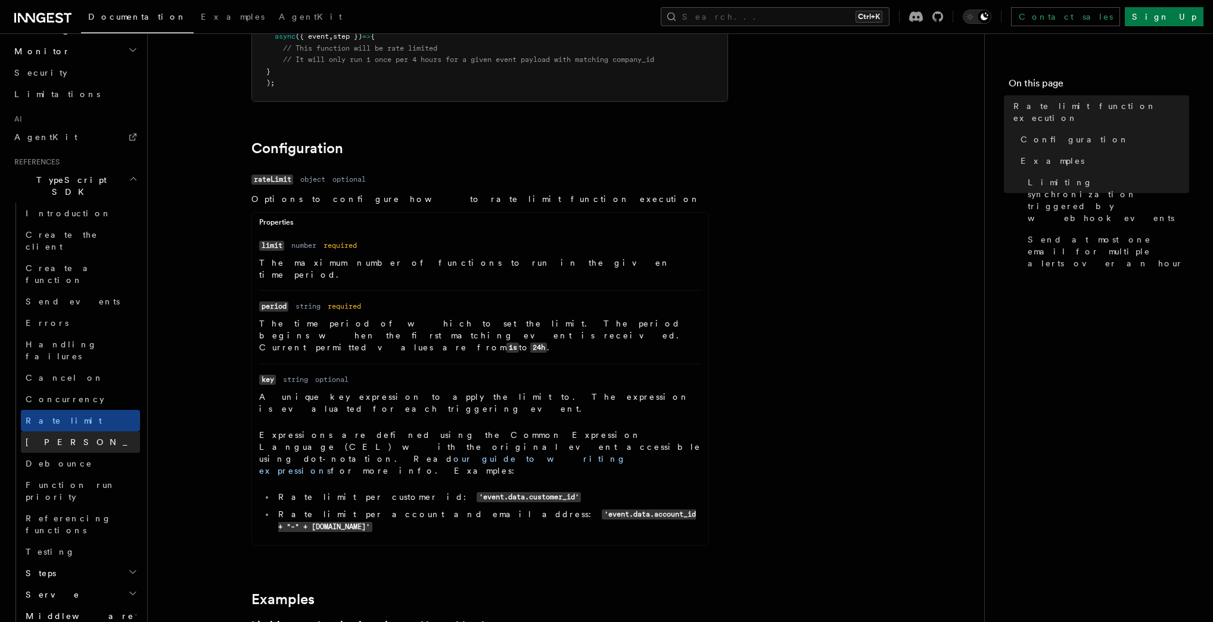
click at [46, 436] on span "Singleton" at bounding box center [113, 442] width 175 height 12
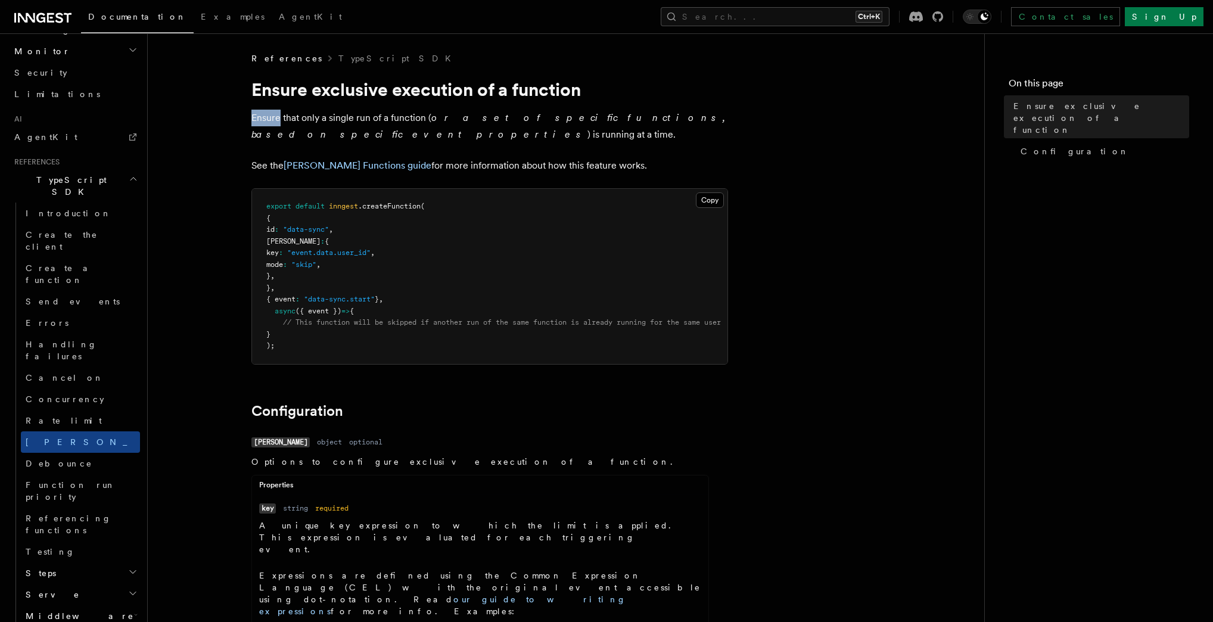
drag, startPoint x: 248, startPoint y: 120, endPoint x: 288, endPoint y: 120, distance: 40.5
click at [284, 120] on article "References TypeScript SDK Ensure exclusive execution of a function Ensure that …" at bounding box center [566, 551] width 798 height 999
click at [381, 121] on p "Ensure that only a single run of a function ( or a set of specific functions, b…" at bounding box center [489, 126] width 477 height 33
drag, startPoint x: 548, startPoint y: 119, endPoint x: 582, endPoint y: 119, distance: 33.4
click at [576, 119] on em "or a set of specific functions, based on specific event properties" at bounding box center [488, 126] width 474 height 28
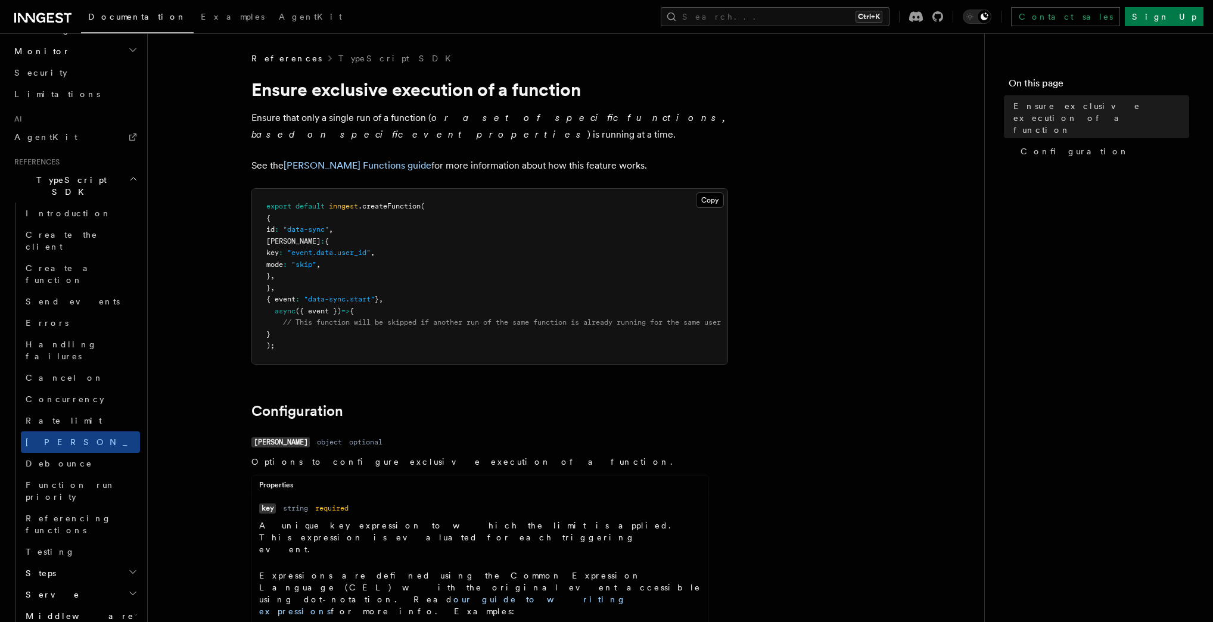
click at [638, 117] on em "or a set of specific functions, based on specific event properties" at bounding box center [488, 126] width 474 height 28
click at [72, 431] on link "Singleton" at bounding box center [80, 441] width 119 height 21
click at [478, 239] on pre "export default inngest .createFunction ( { id : "data-sync" , singleton : { key…" at bounding box center [490, 276] width 476 height 175
click at [47, 459] on span "Debounce" at bounding box center [59, 464] width 67 height 10
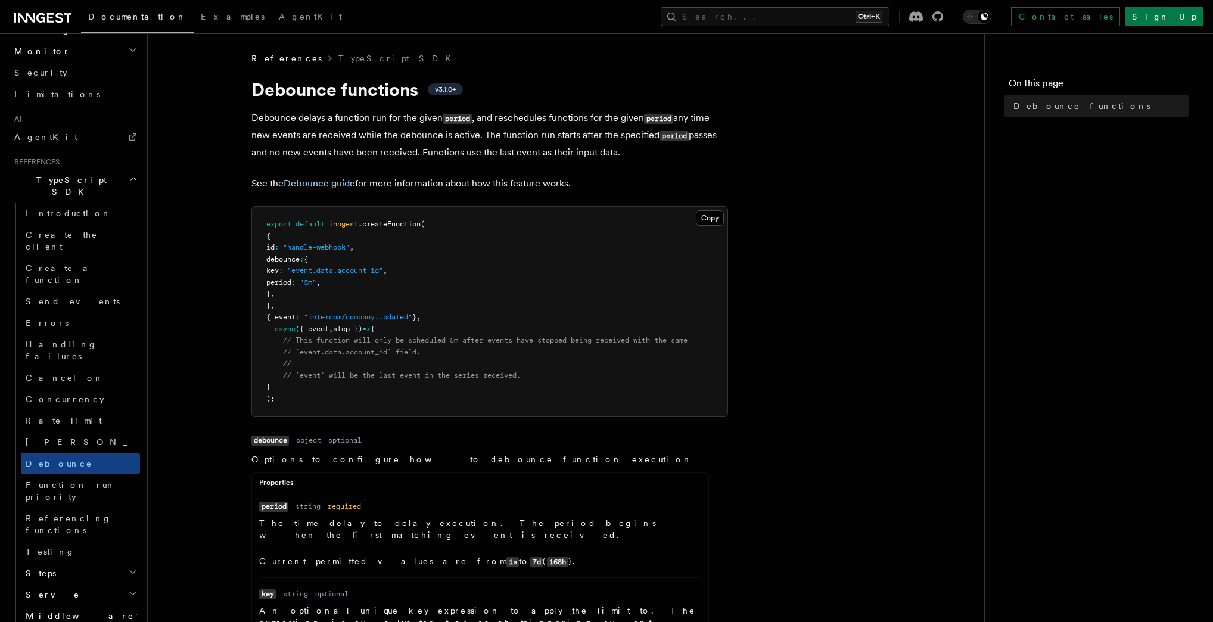
click at [514, 278] on pre "export default inngest .createFunction ( { id : "handle-webhook" , debounce : {…" at bounding box center [490, 312] width 476 height 210
drag, startPoint x: 253, startPoint y: 117, endPoint x: 296, endPoint y: 120, distance: 43.1
click at [256, 117] on p "Debounce delays a function run for the given period , and reschedules functions…" at bounding box center [489, 135] width 477 height 51
click at [390, 122] on p "Debounce delays a function run for the given period , and reschedules functions…" at bounding box center [489, 135] width 477 height 51
click at [88, 453] on link "Debounce" at bounding box center [80, 463] width 119 height 21
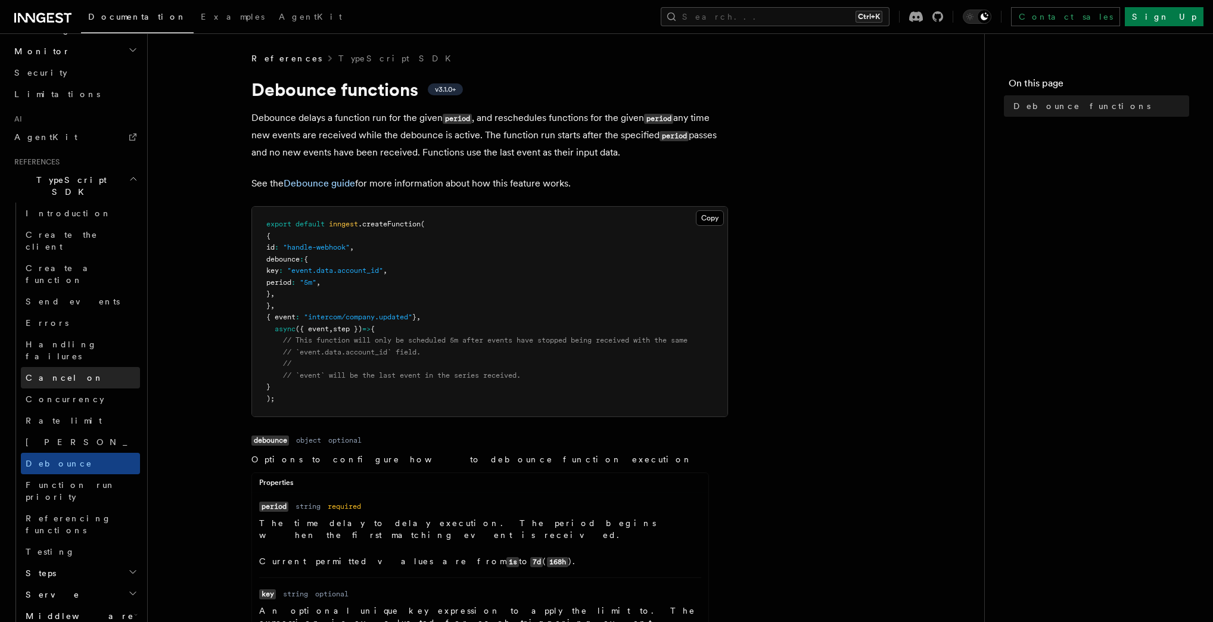
click at [43, 373] on span "Cancel on" at bounding box center [65, 378] width 78 height 10
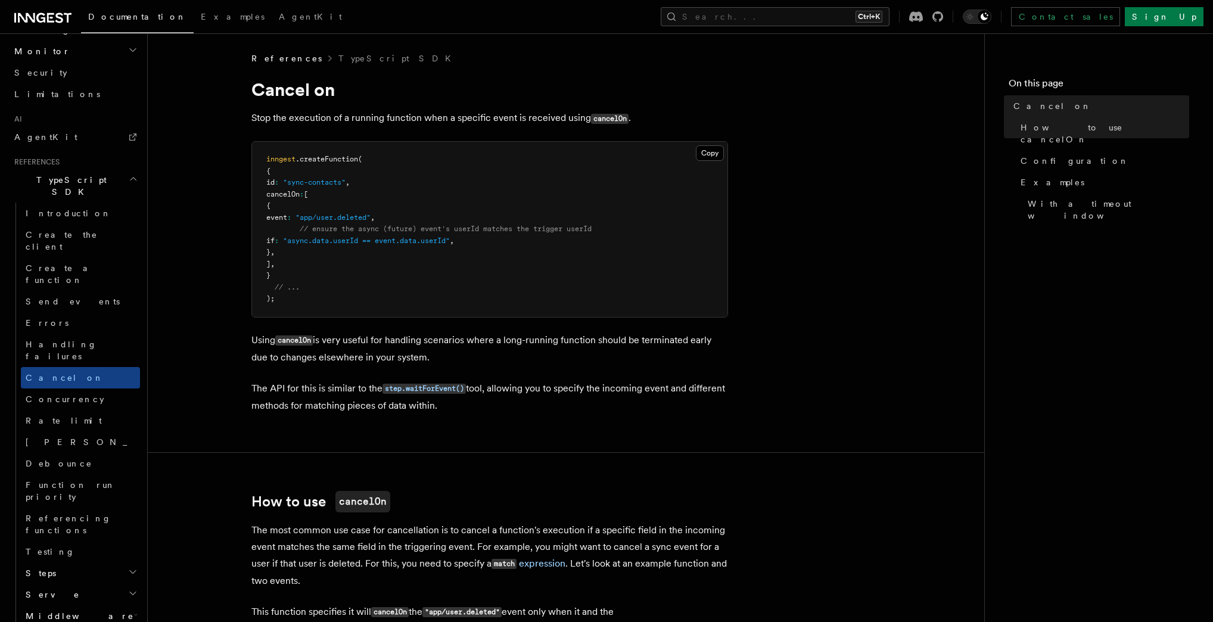
click at [262, 119] on p "Stop the execution of a running function when a specific event is received usin…" at bounding box center [489, 118] width 477 height 17
